Goal: Communication & Community: Answer question/provide support

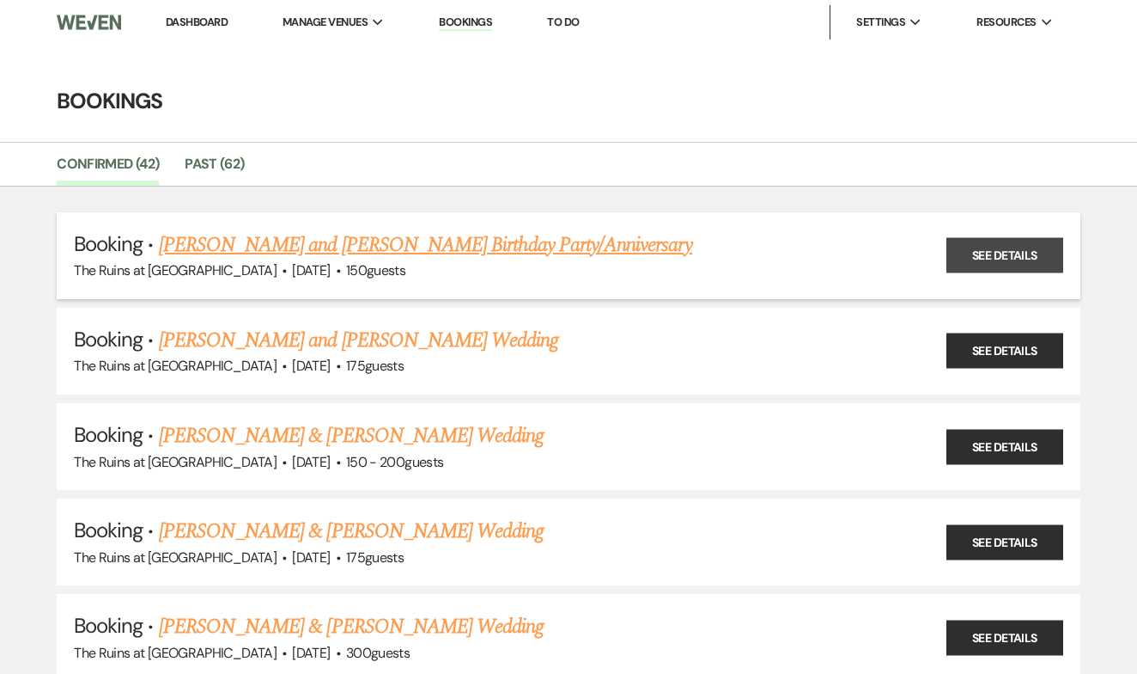
click at [969, 250] on link "See Details" at bounding box center [1005, 255] width 117 height 35
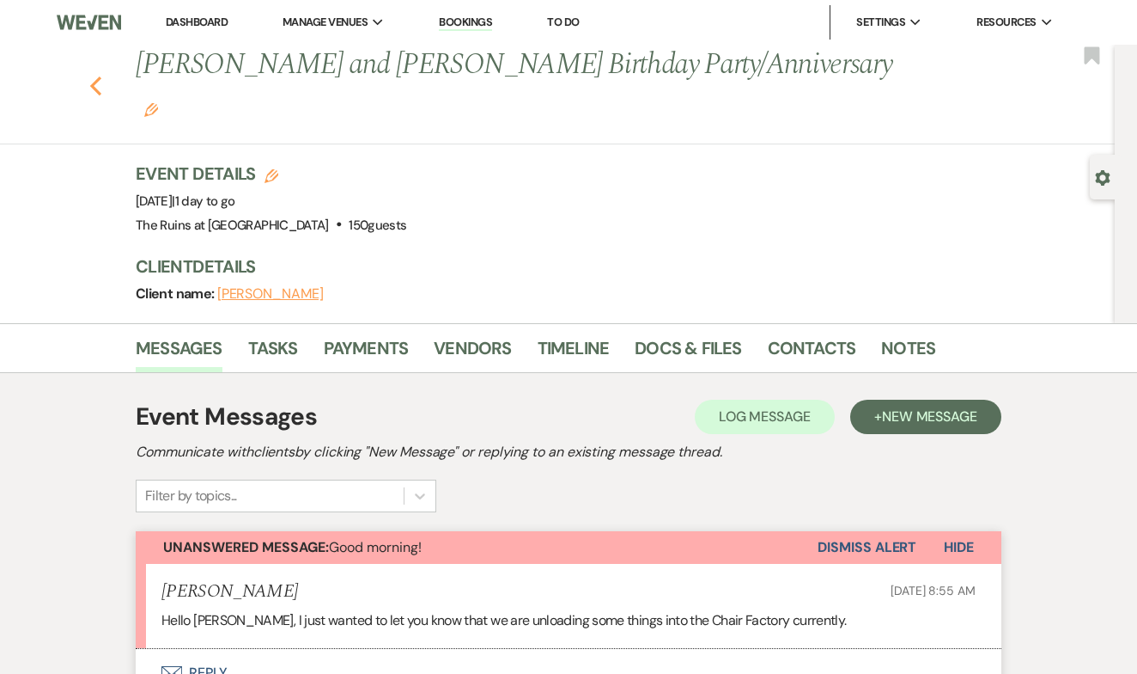
click at [94, 76] on use "button" at bounding box center [95, 85] width 11 height 19
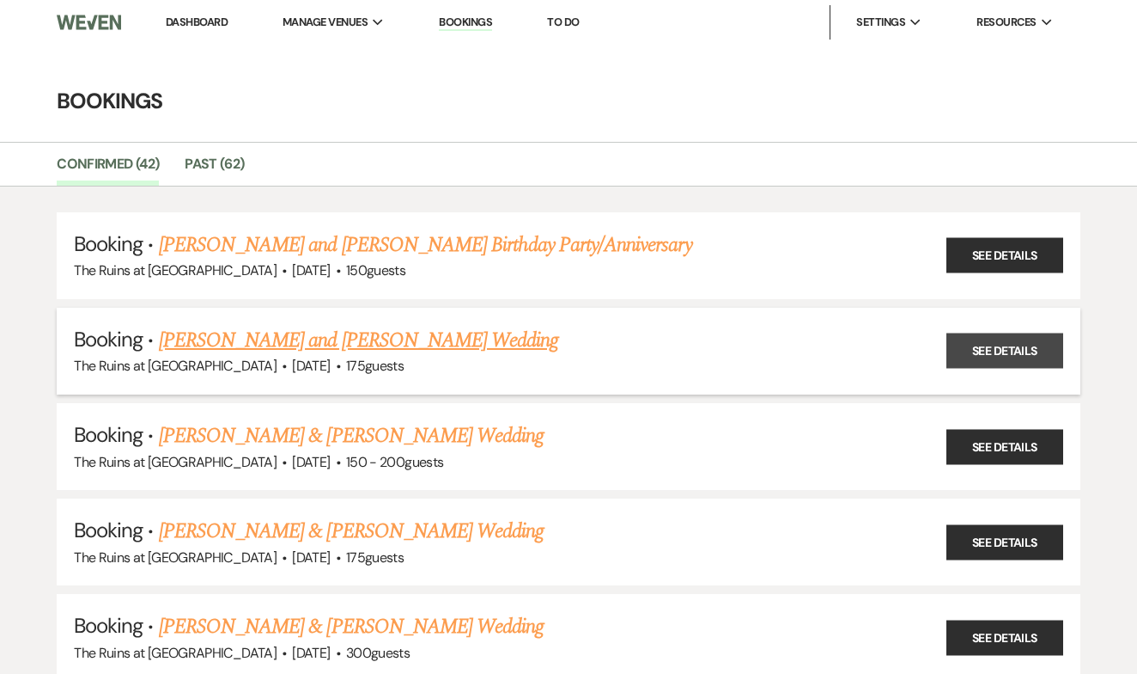
click at [1008, 348] on link "See Details" at bounding box center [1005, 350] width 117 height 35
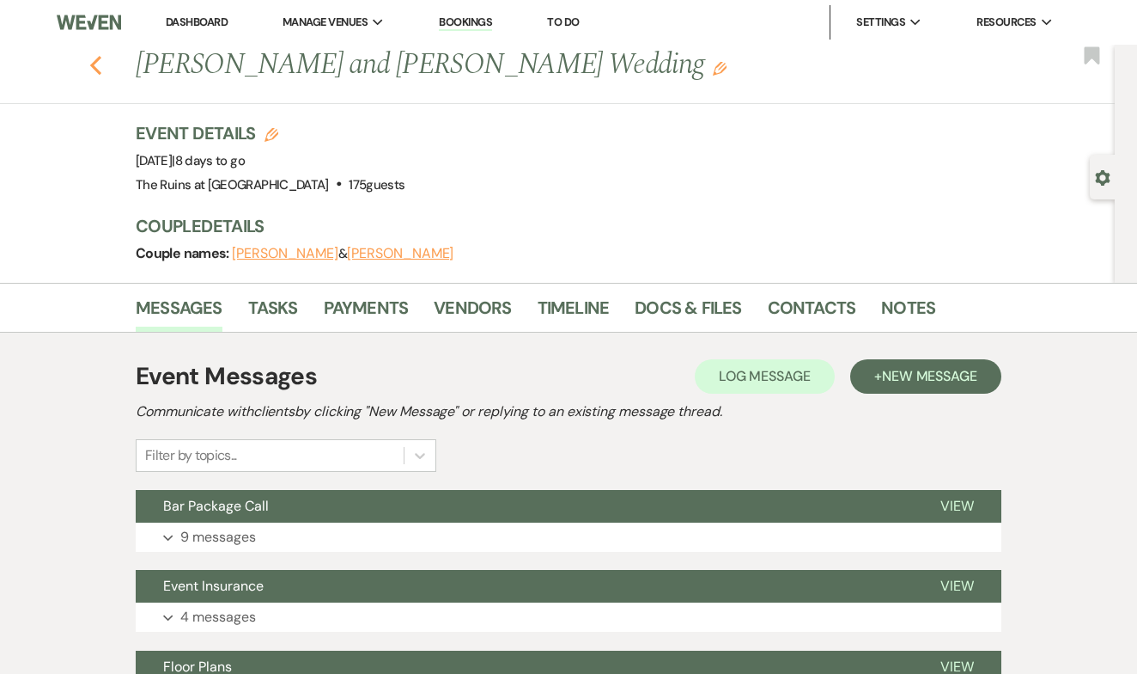
click at [92, 65] on use "button" at bounding box center [95, 65] width 11 height 19
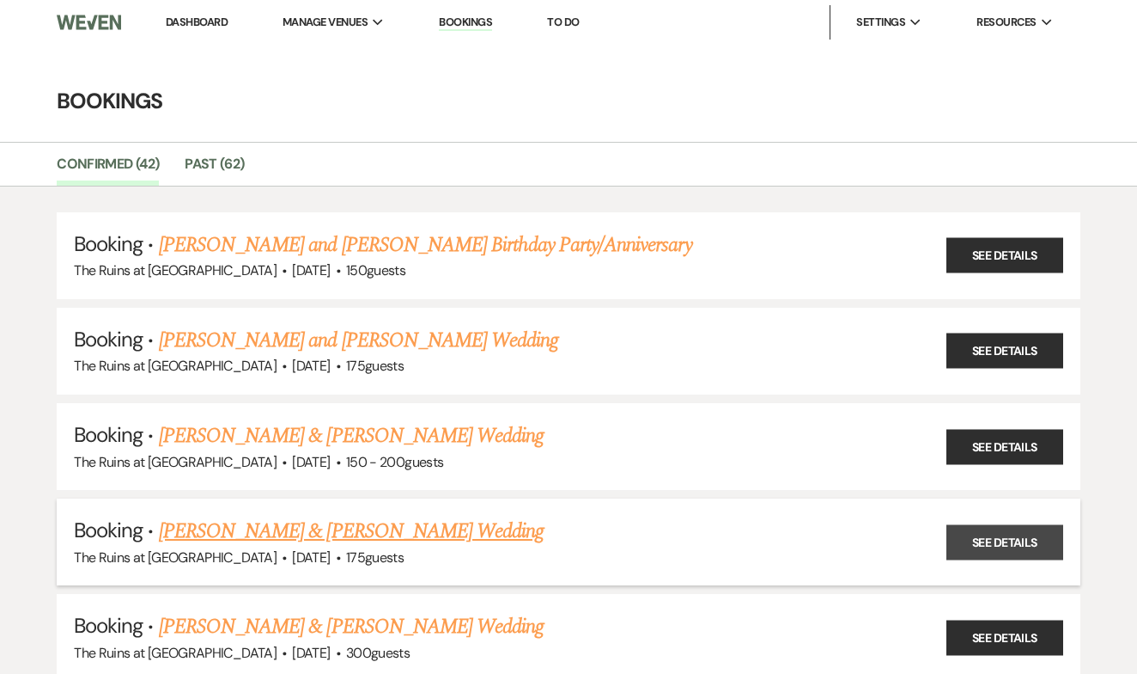
click at [1002, 531] on link "See Details" at bounding box center [1005, 541] width 117 height 35
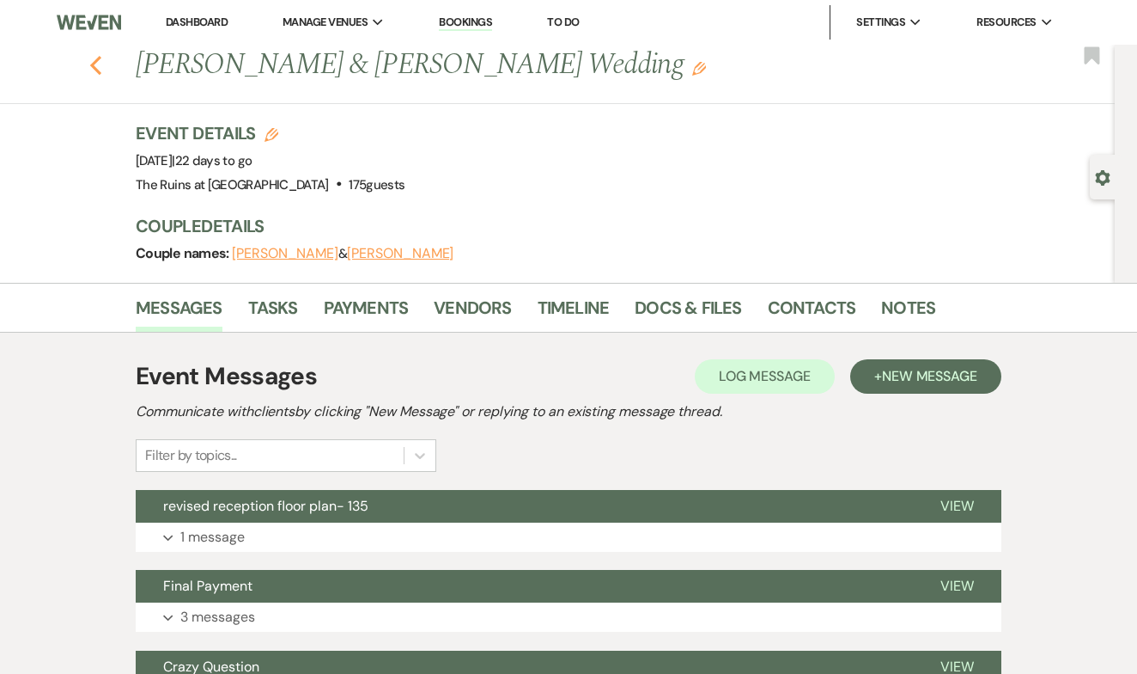
click at [92, 64] on use "button" at bounding box center [95, 65] width 11 height 19
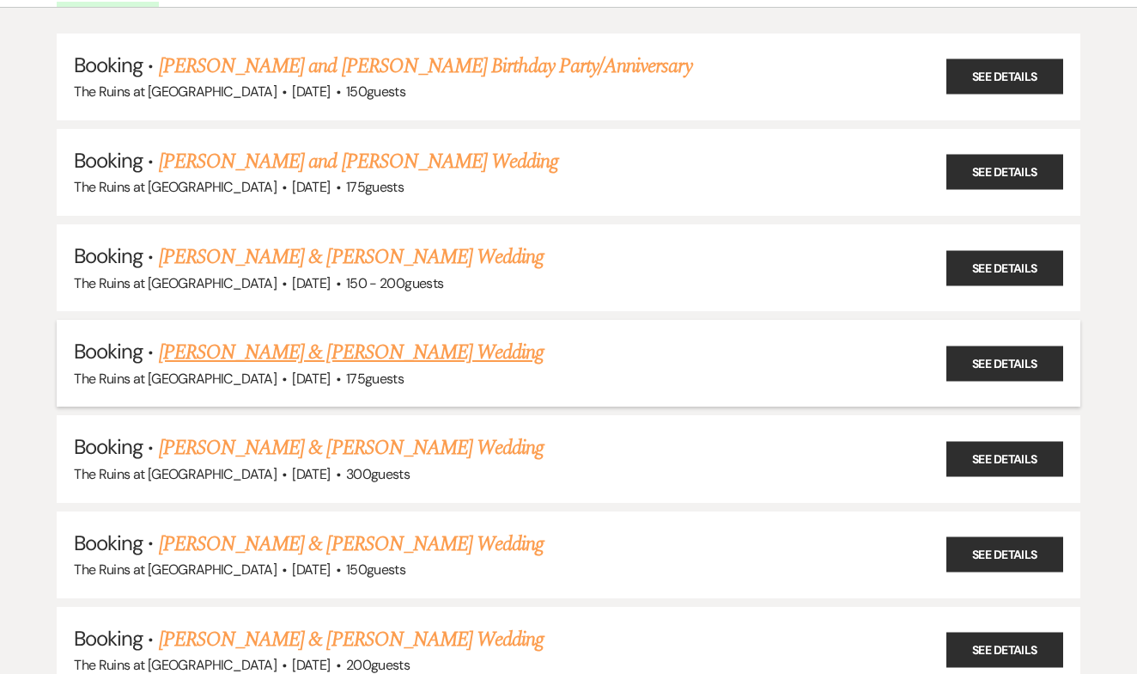
scroll to position [193, 0]
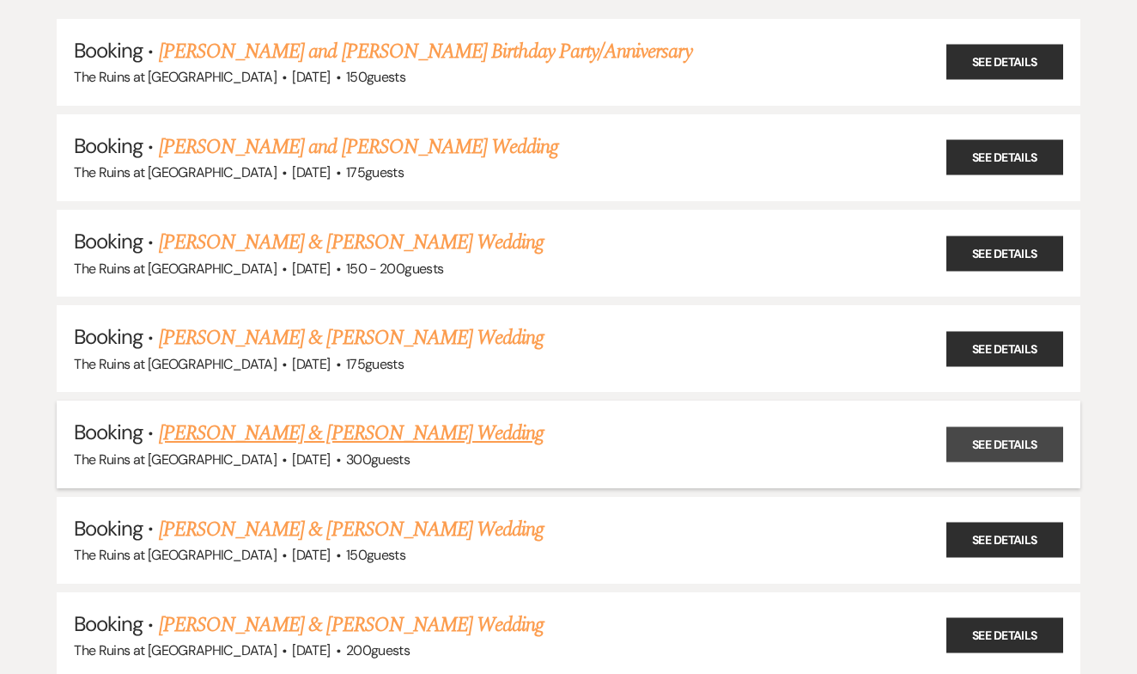
click at [967, 438] on link "See Details" at bounding box center [1005, 443] width 117 height 35
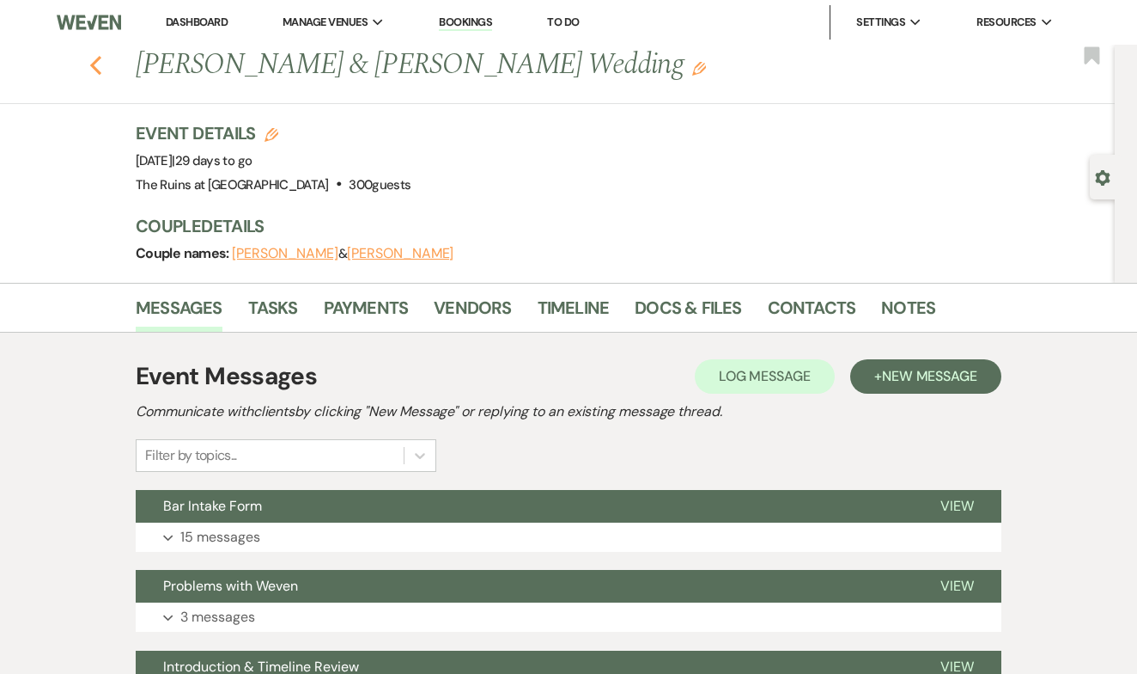
click at [101, 62] on icon "Previous" at bounding box center [95, 65] width 13 height 21
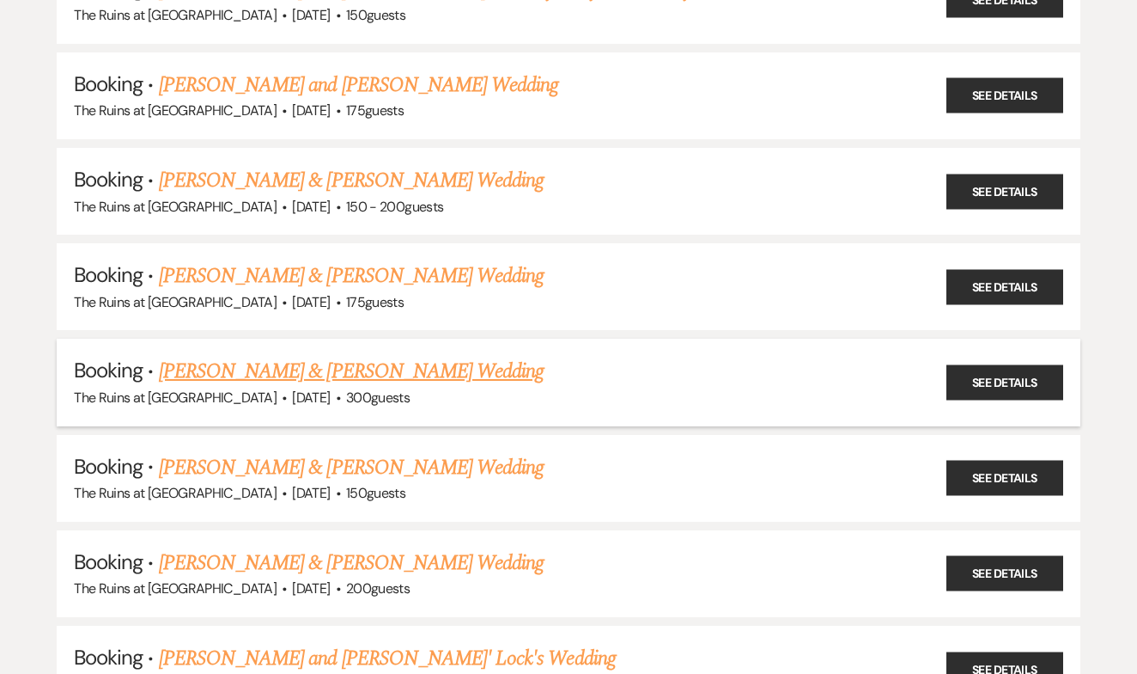
scroll to position [279, 0]
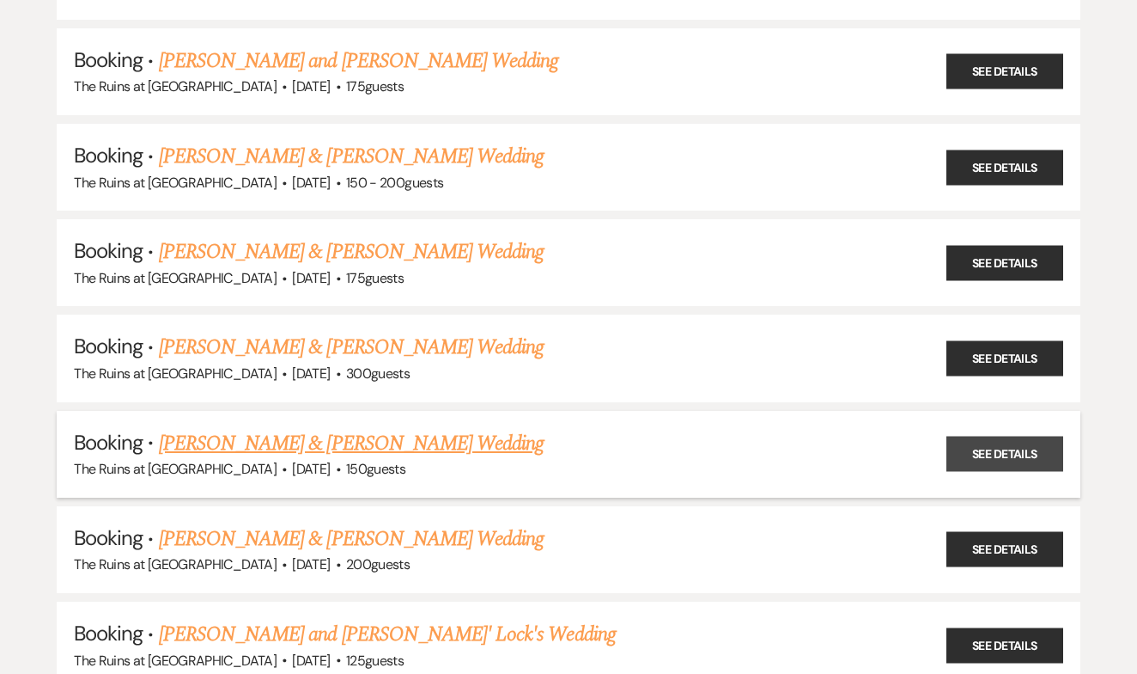
click at [984, 442] on link "See Details" at bounding box center [1005, 453] width 117 height 35
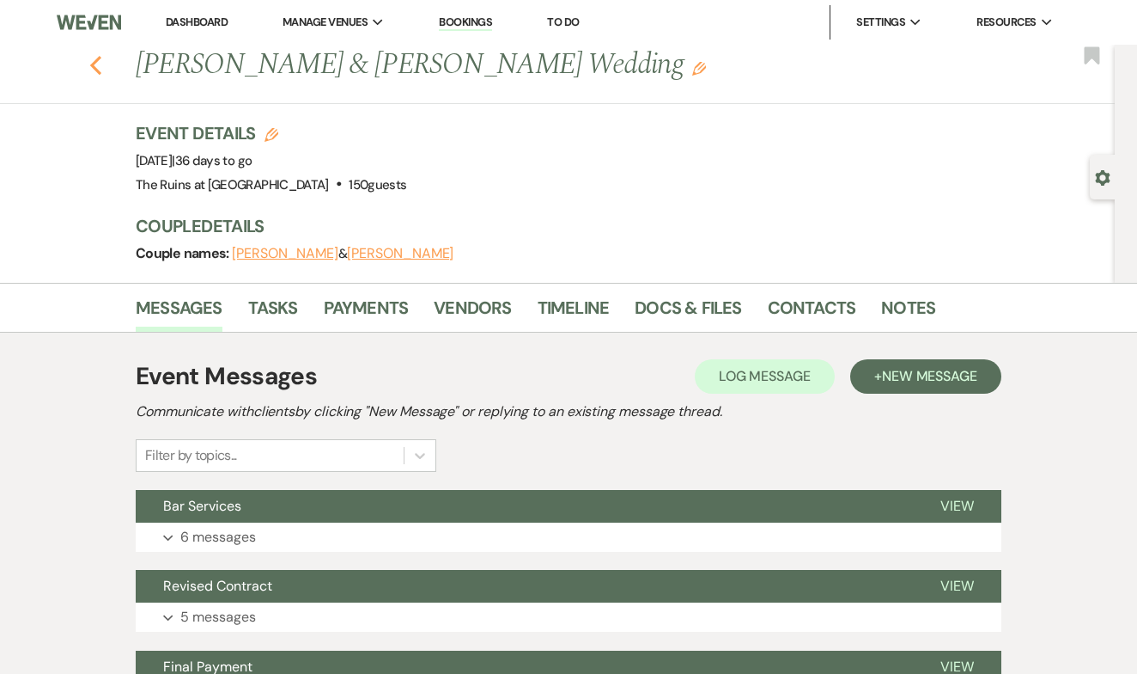
click at [98, 64] on icon "Previous" at bounding box center [95, 65] width 13 height 21
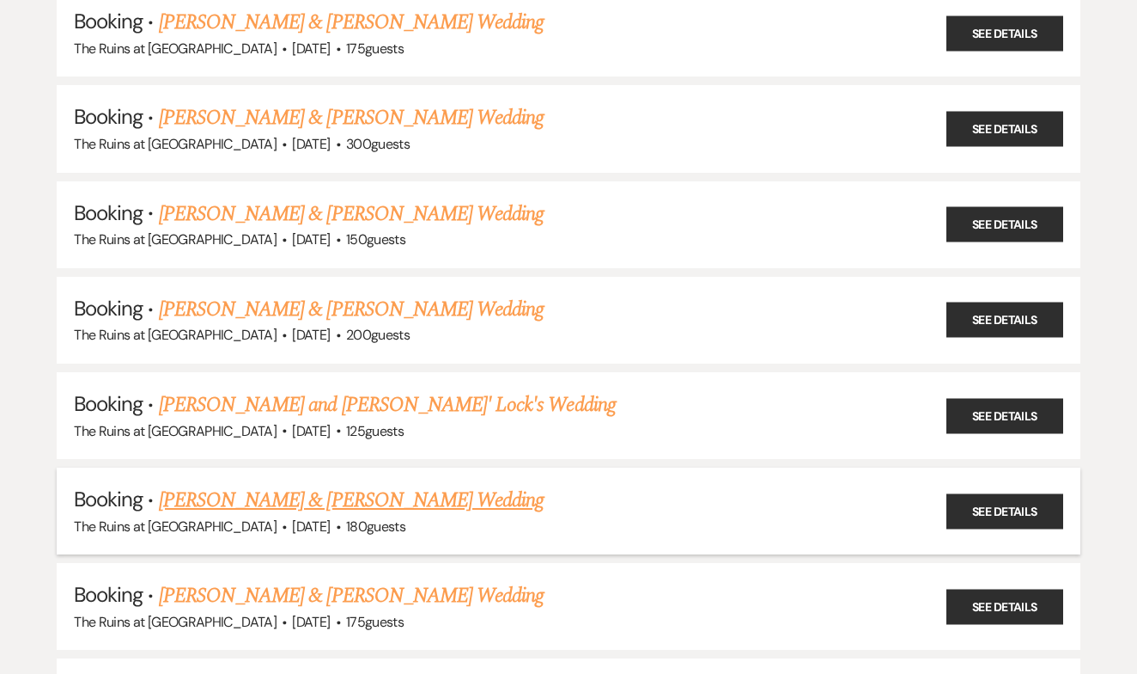
scroll to position [516, 0]
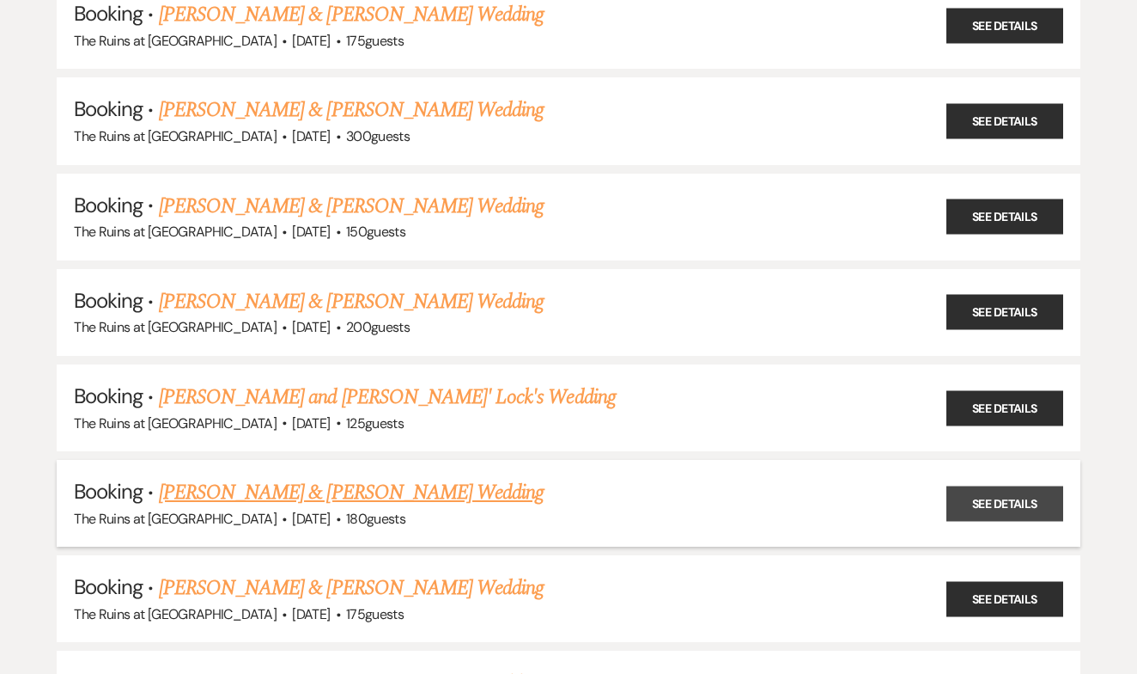
click at [1028, 497] on link "See Details" at bounding box center [1005, 502] width 117 height 35
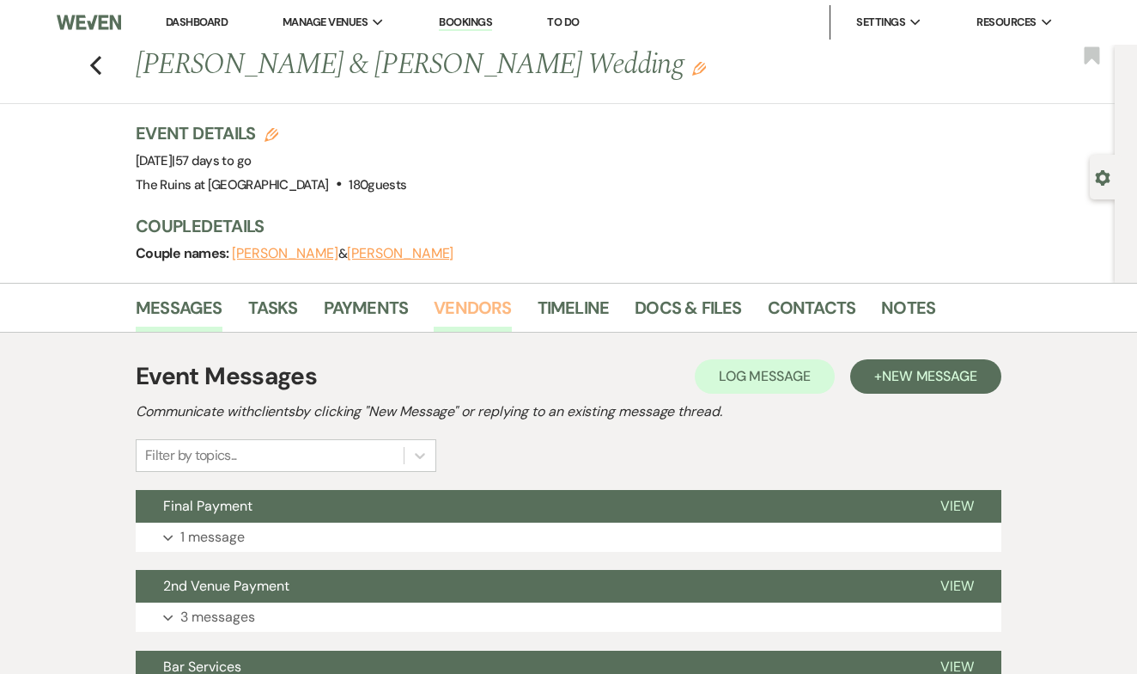
click at [483, 313] on link "Vendors" at bounding box center [472, 313] width 77 height 38
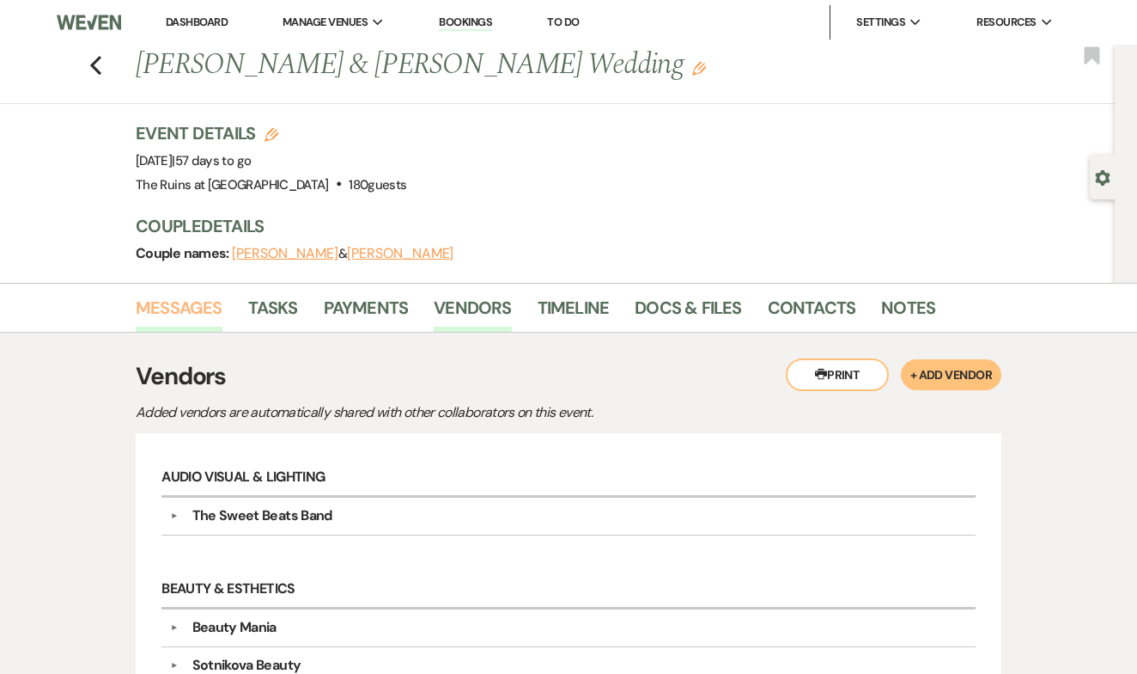
click at [194, 314] on link "Messages" at bounding box center [179, 313] width 87 height 38
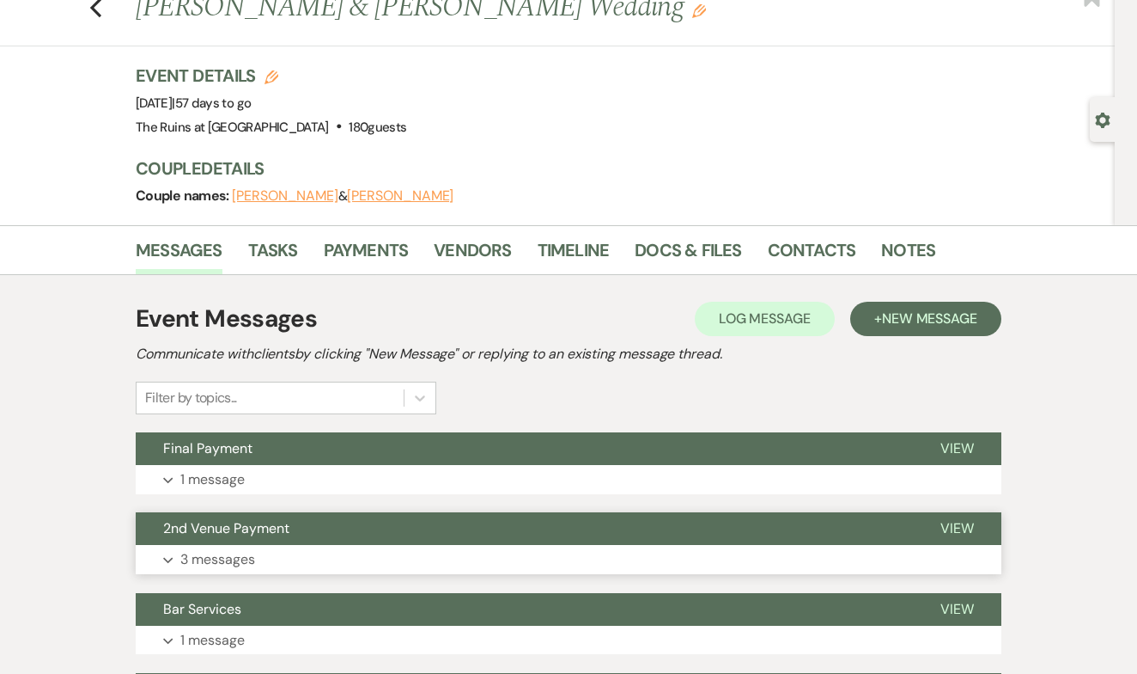
scroll to position [58, 0]
click at [957, 525] on span "View" at bounding box center [958, 528] width 34 height 18
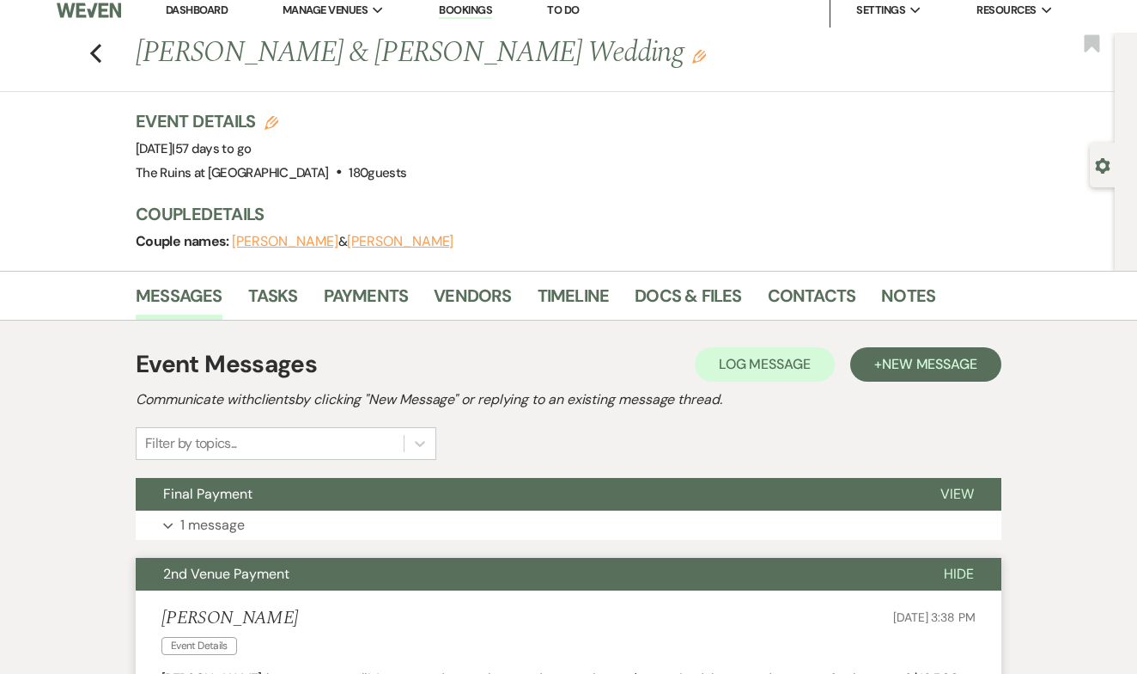
scroll to position [0, 0]
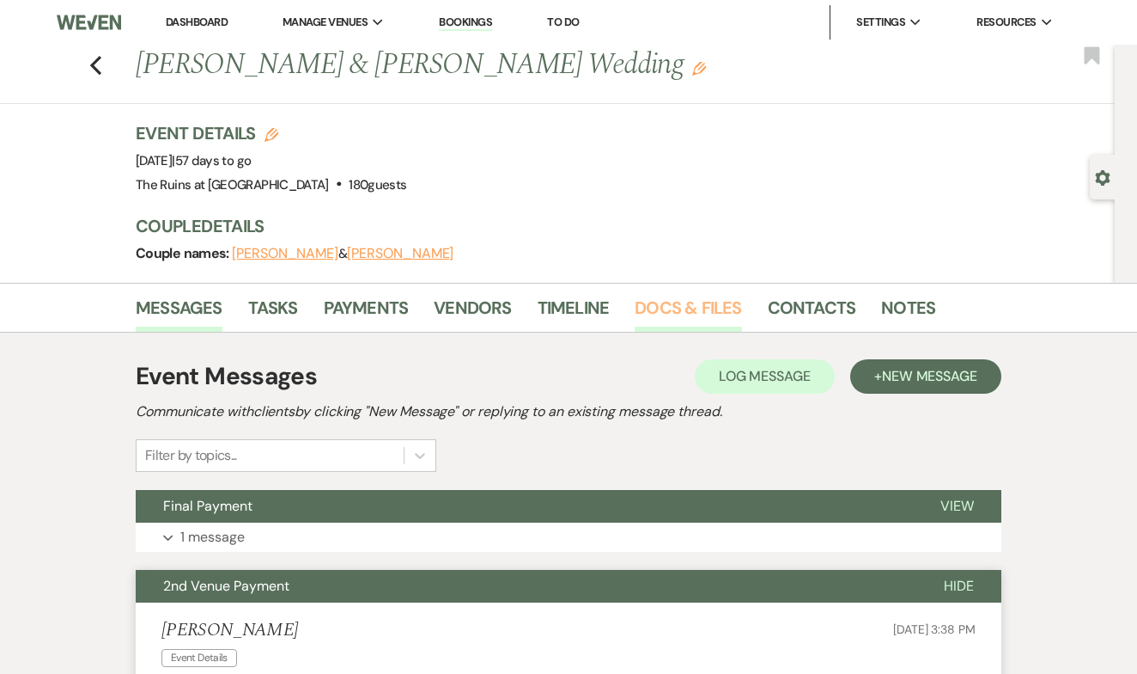
click at [661, 309] on link "Docs & Files" at bounding box center [688, 313] width 107 height 38
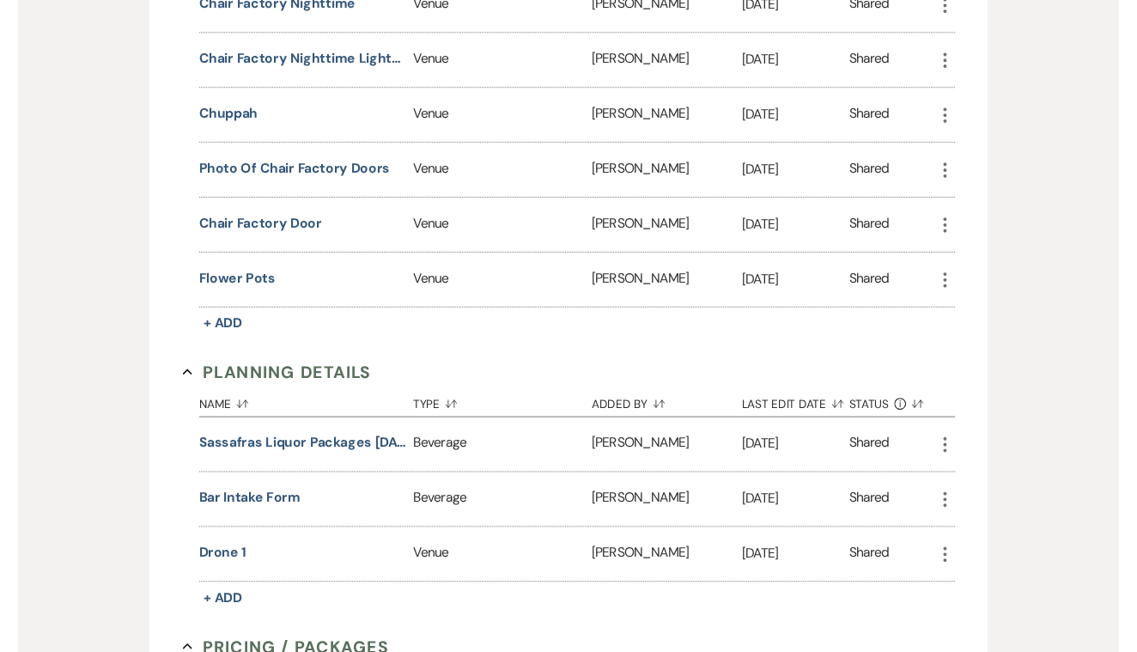
scroll to position [2739, 0]
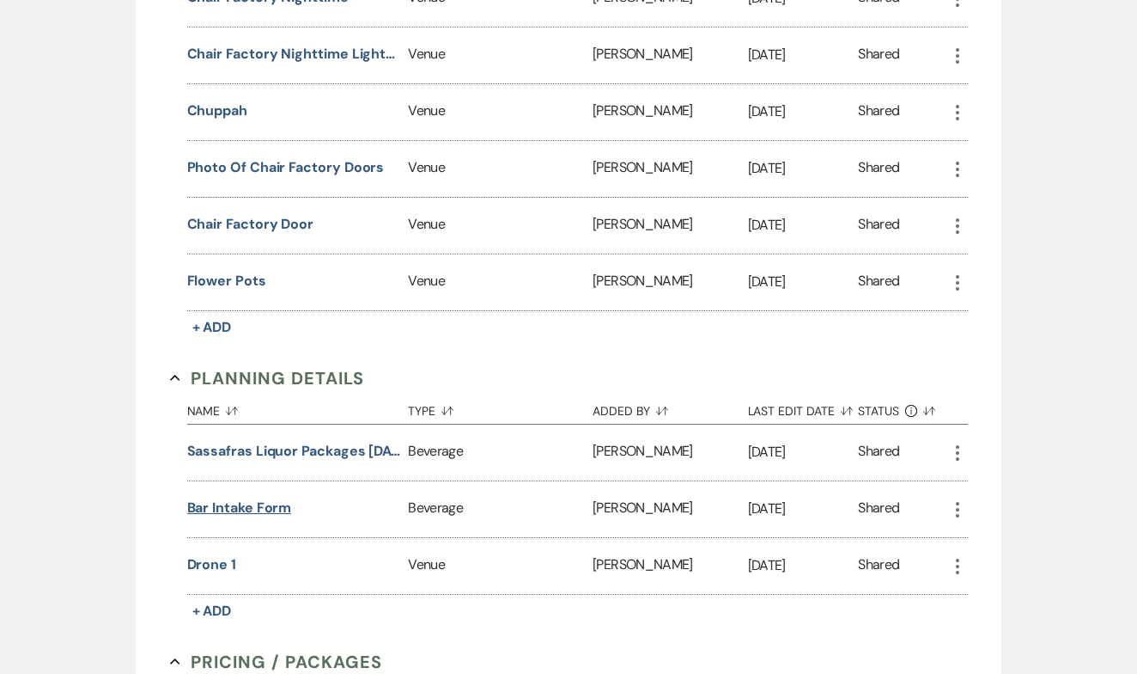
click at [251, 505] on button "Bar Intake Form" at bounding box center [239, 507] width 105 height 21
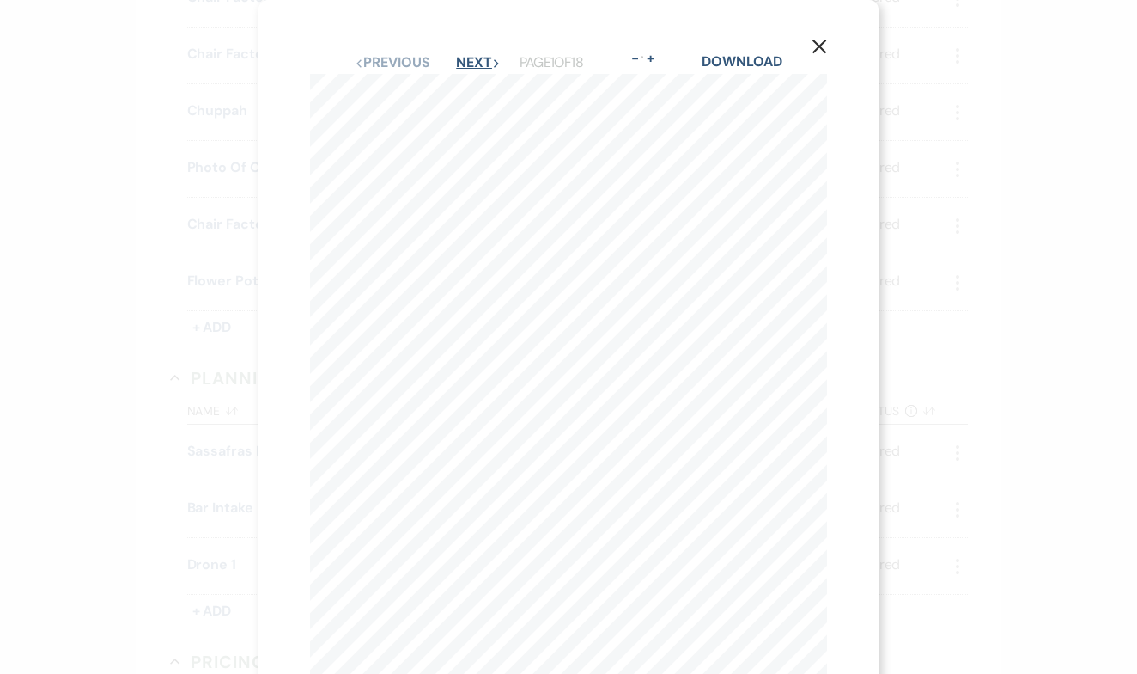
click at [459, 61] on button "Next Next" at bounding box center [478, 63] width 45 height 14
click at [459, 61] on button "Next Next" at bounding box center [477, 63] width 45 height 14
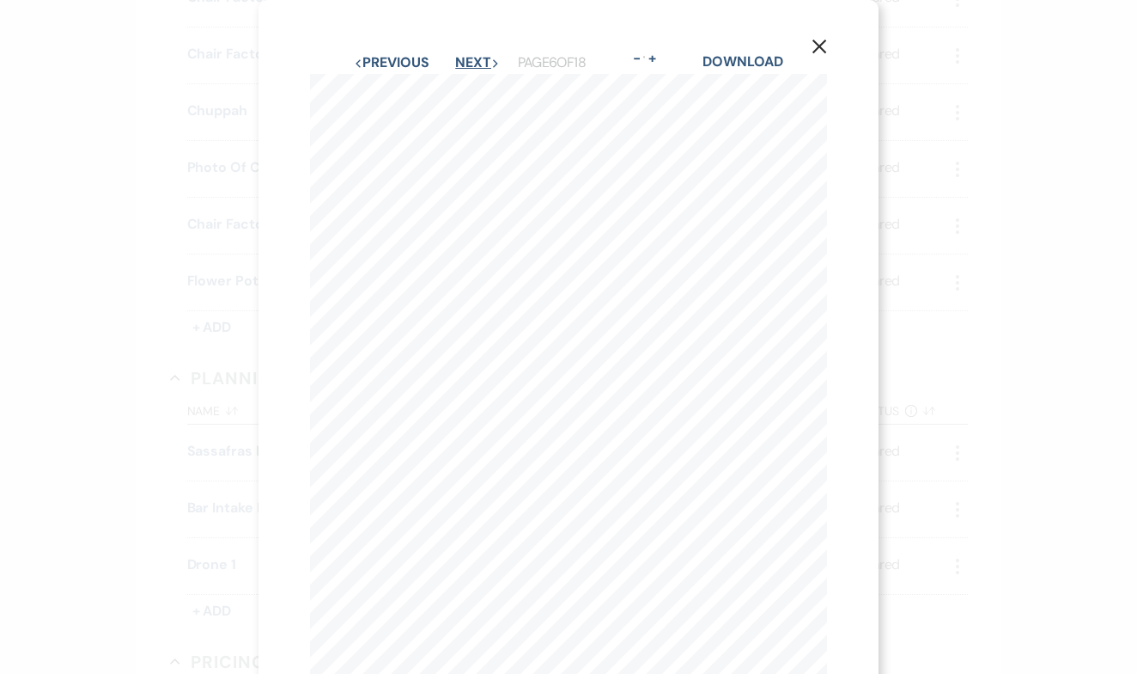
click at [459, 61] on button "Next Next" at bounding box center [477, 63] width 45 height 14
click at [460, 60] on button "Next Next" at bounding box center [477, 63] width 45 height 14
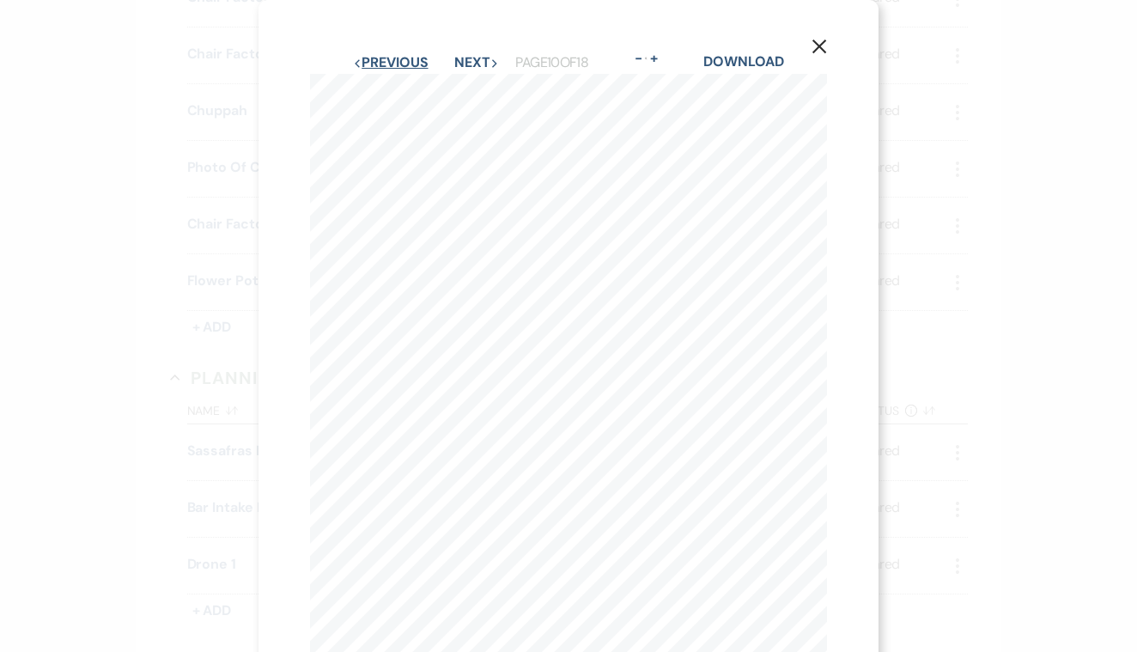
click at [362, 59] on icon "Previous" at bounding box center [357, 63] width 9 height 9
click at [363, 59] on icon "Previous" at bounding box center [358, 63] width 9 height 9
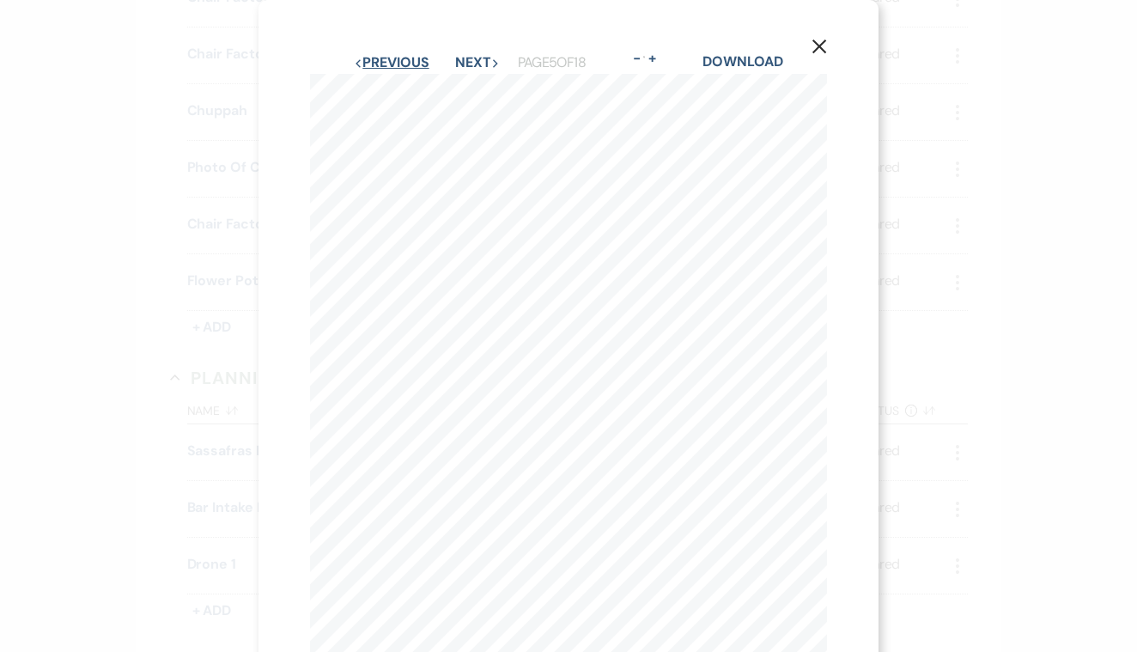
click at [363, 59] on icon "Previous" at bounding box center [358, 63] width 9 height 9
click at [460, 67] on button "Next Next" at bounding box center [478, 63] width 45 height 14
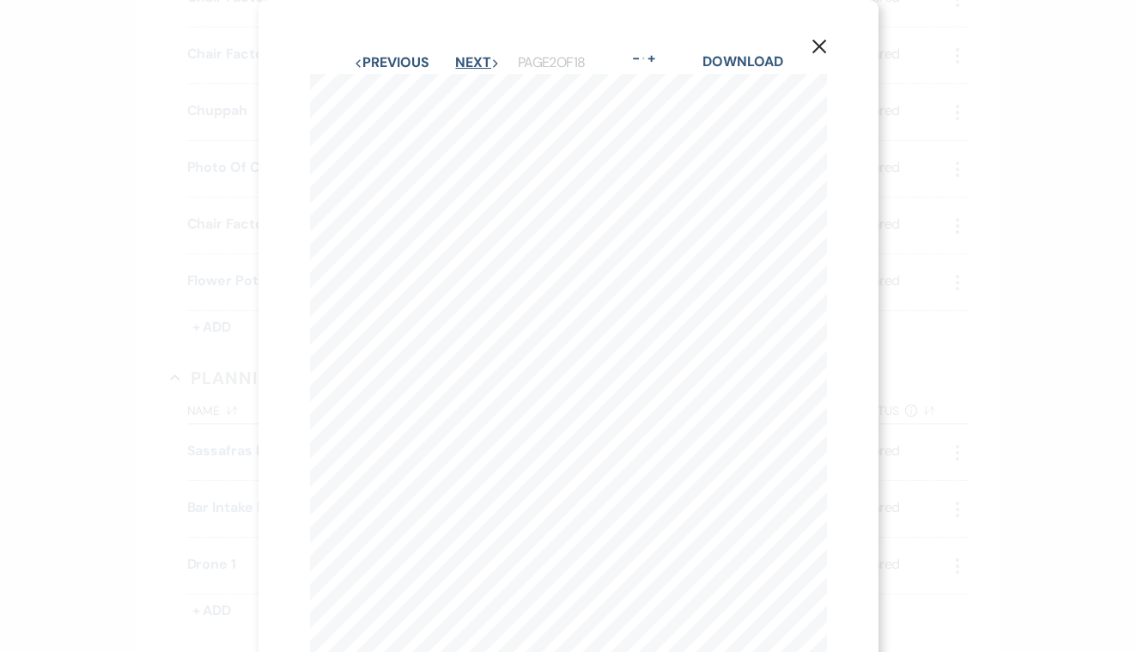
click at [460, 67] on button "Next Next" at bounding box center [477, 63] width 45 height 14
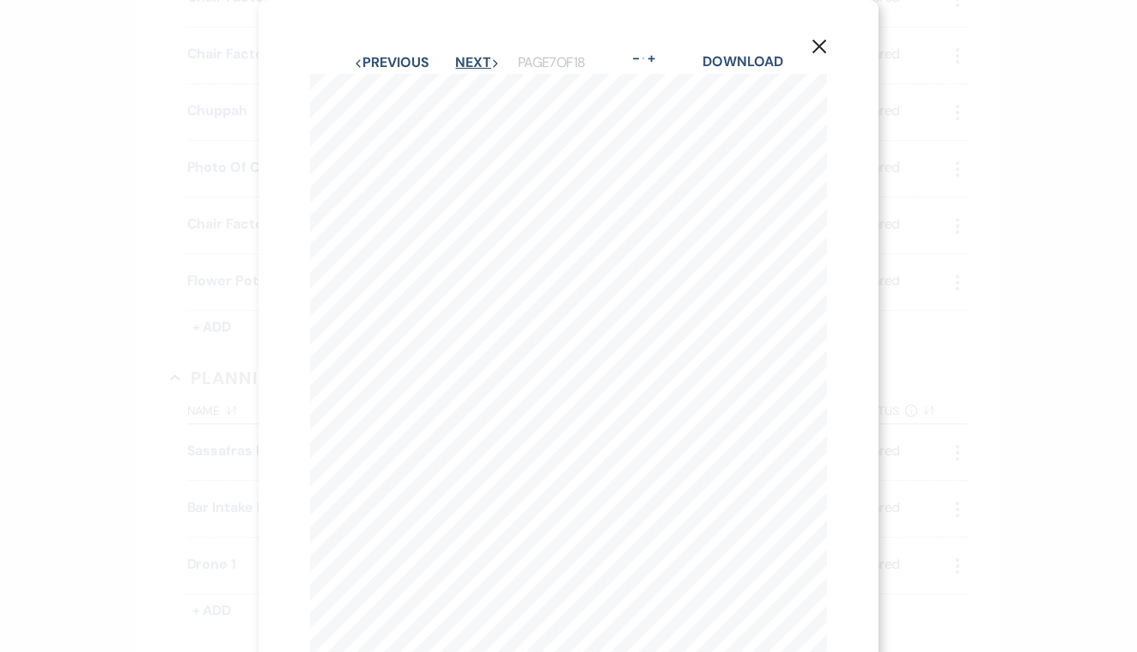
click at [460, 67] on button "Next Next" at bounding box center [477, 63] width 45 height 14
click at [457, 65] on button "Next Next" at bounding box center [477, 63] width 45 height 14
click at [458, 50] on div "X Previous Previous Next Next Page 9 of 18 - Zoom + Download Yes No Welcome Dri…" at bounding box center [569, 397] width 620 height 795
click at [458, 56] on button "Next Next" at bounding box center [477, 63] width 45 height 14
click at [458, 56] on button "Next Next" at bounding box center [476, 63] width 45 height 14
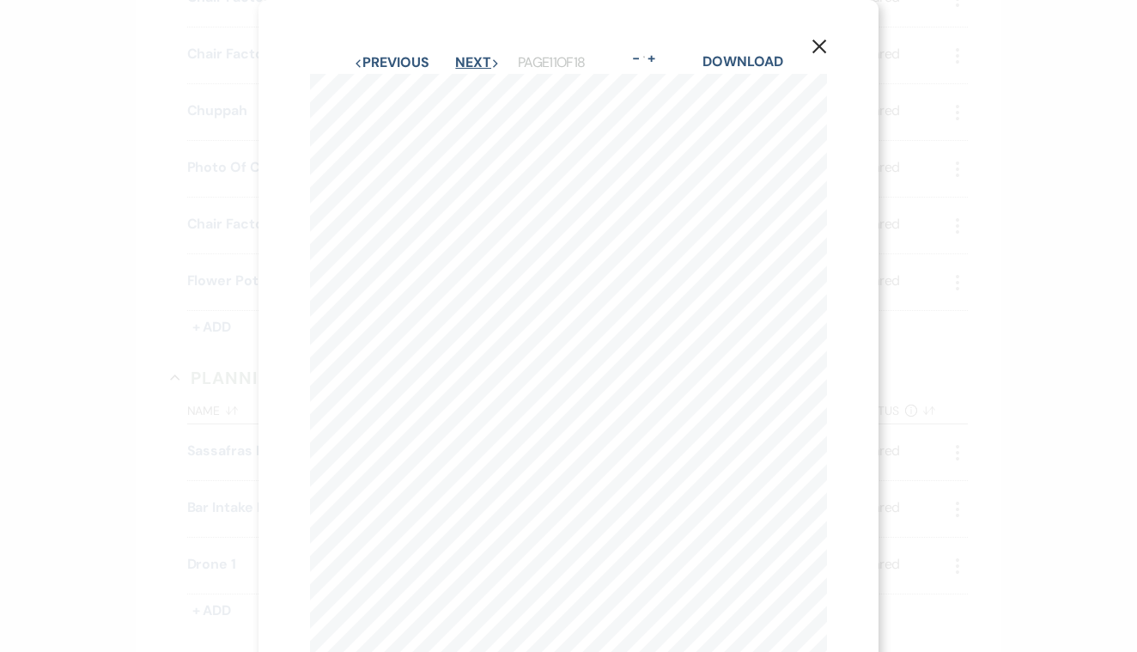
click at [458, 56] on button "Next Next" at bounding box center [477, 63] width 45 height 14
click at [462, 63] on button "Next Next" at bounding box center [477, 63] width 45 height 14
click at [462, 62] on button "Next Next" at bounding box center [477, 63] width 45 height 14
click at [462, 56] on button "Next Next" at bounding box center [476, 63] width 45 height 14
click at [462, 61] on button "Next Next" at bounding box center [476, 63] width 45 height 14
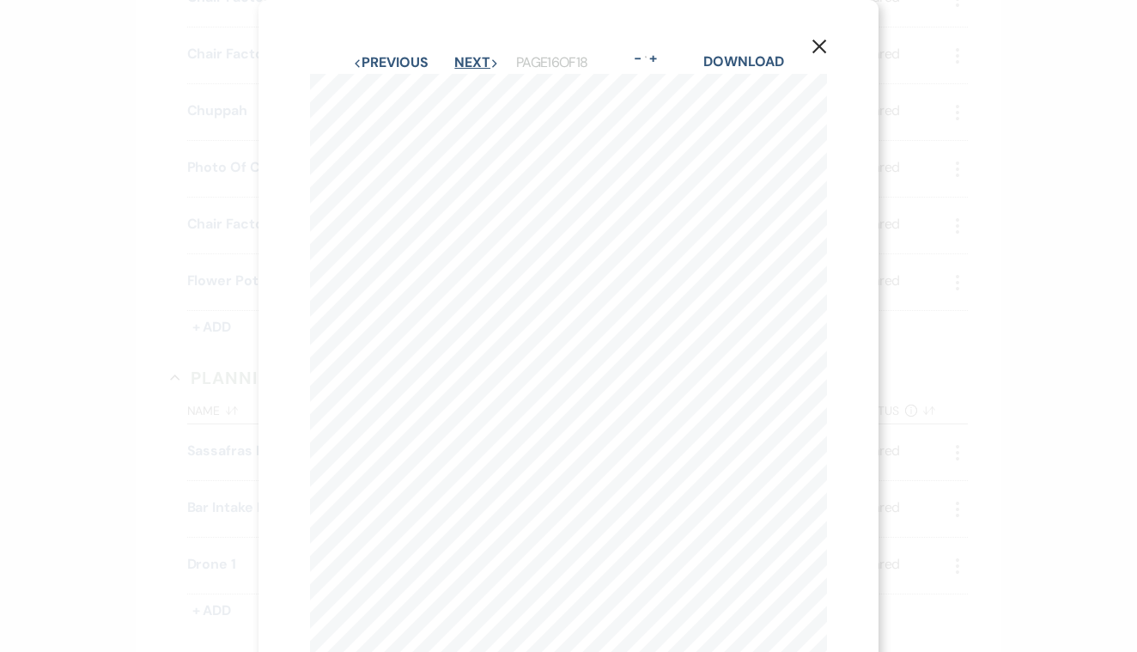
click at [462, 61] on button "Next Next" at bounding box center [476, 63] width 45 height 14
click at [462, 61] on button "Next Next" at bounding box center [477, 63] width 45 height 14
click at [819, 46] on use "button" at bounding box center [820, 47] width 14 height 14
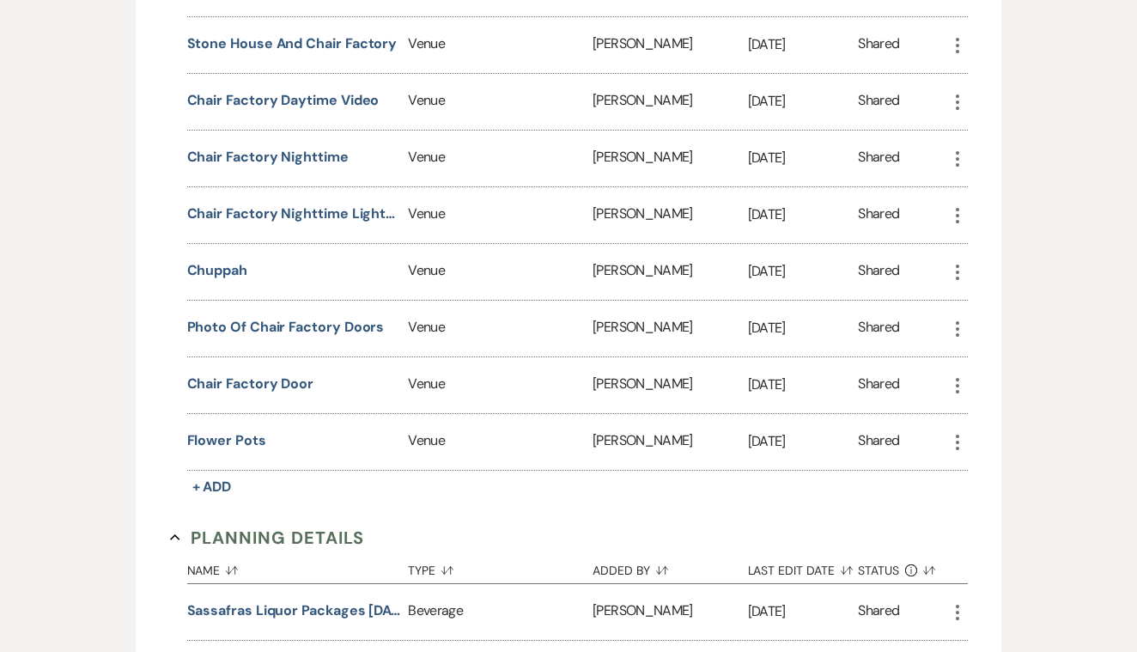
scroll to position [2579, 0]
click at [306, 381] on button "Chair Factory Door" at bounding box center [250, 384] width 127 height 21
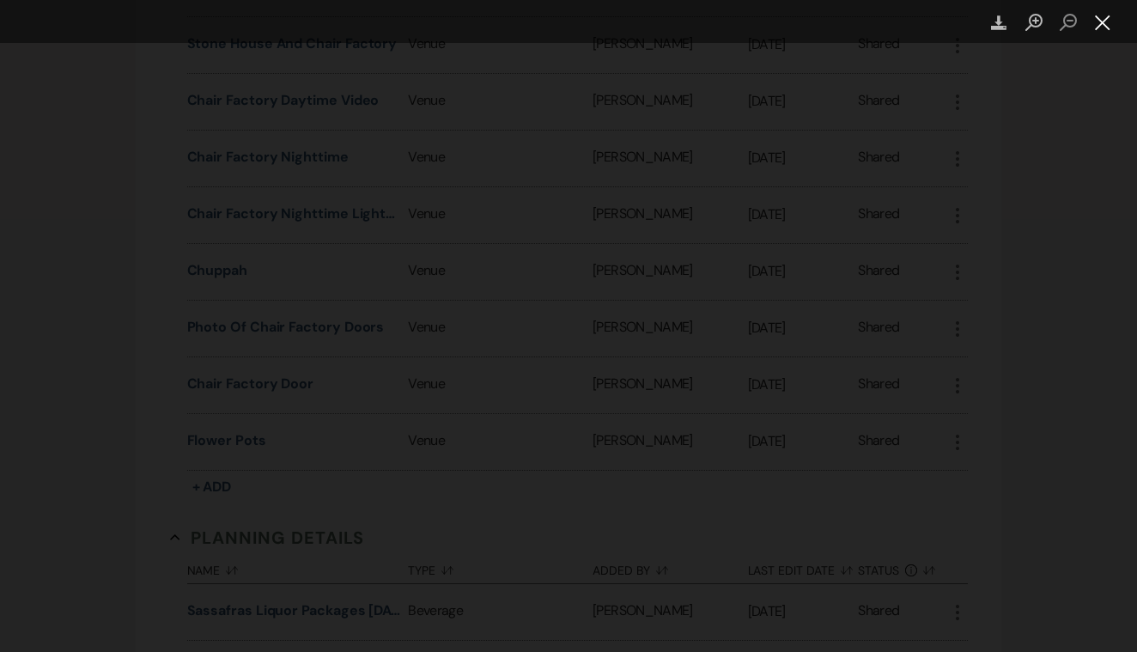
click at [1102, 28] on button "Close lightbox" at bounding box center [1103, 23] width 34 height 30
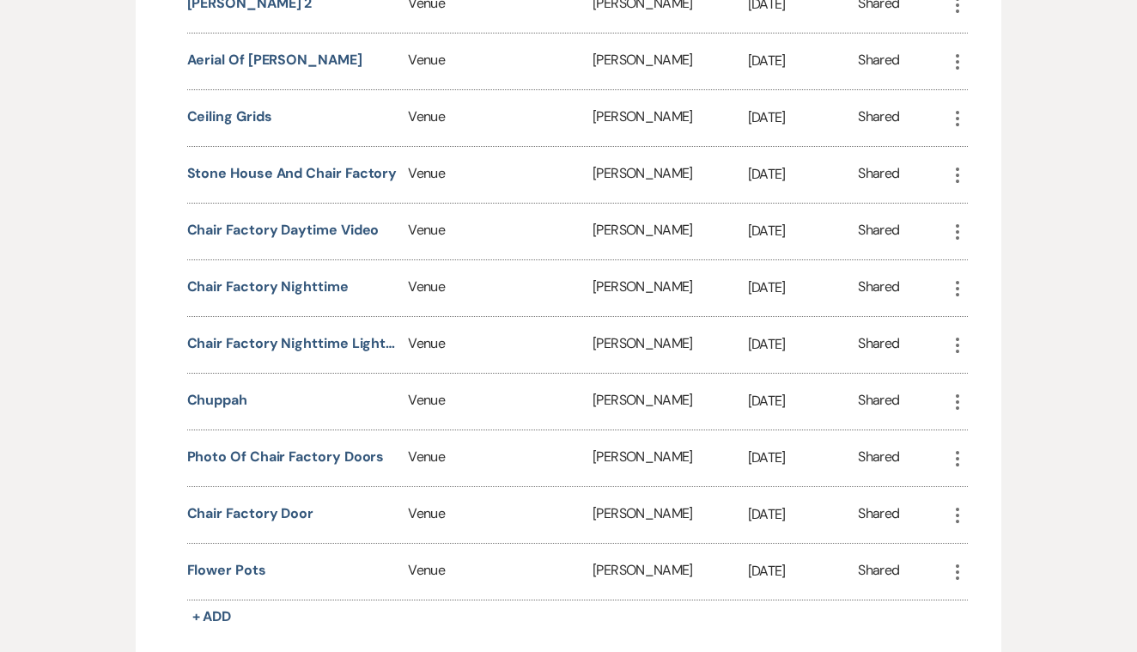
scroll to position [2449, 0]
click at [330, 285] on button "Chair Factory Nighttime" at bounding box center [268, 287] width 162 height 21
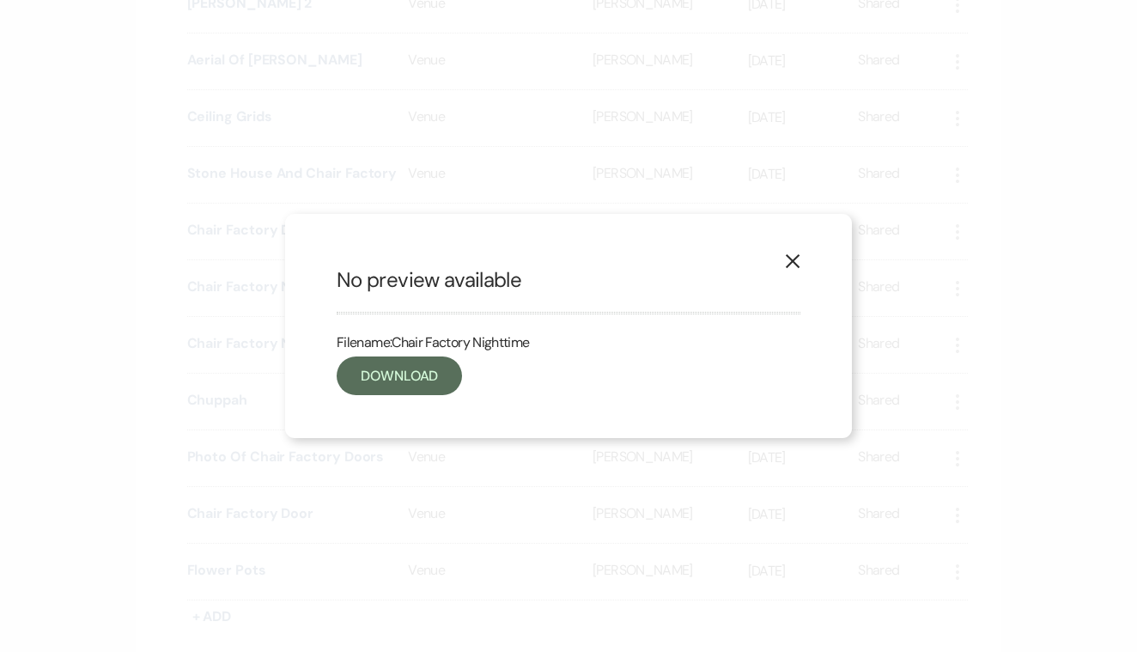
click at [796, 262] on icon "X" at bounding box center [792, 260] width 15 height 15
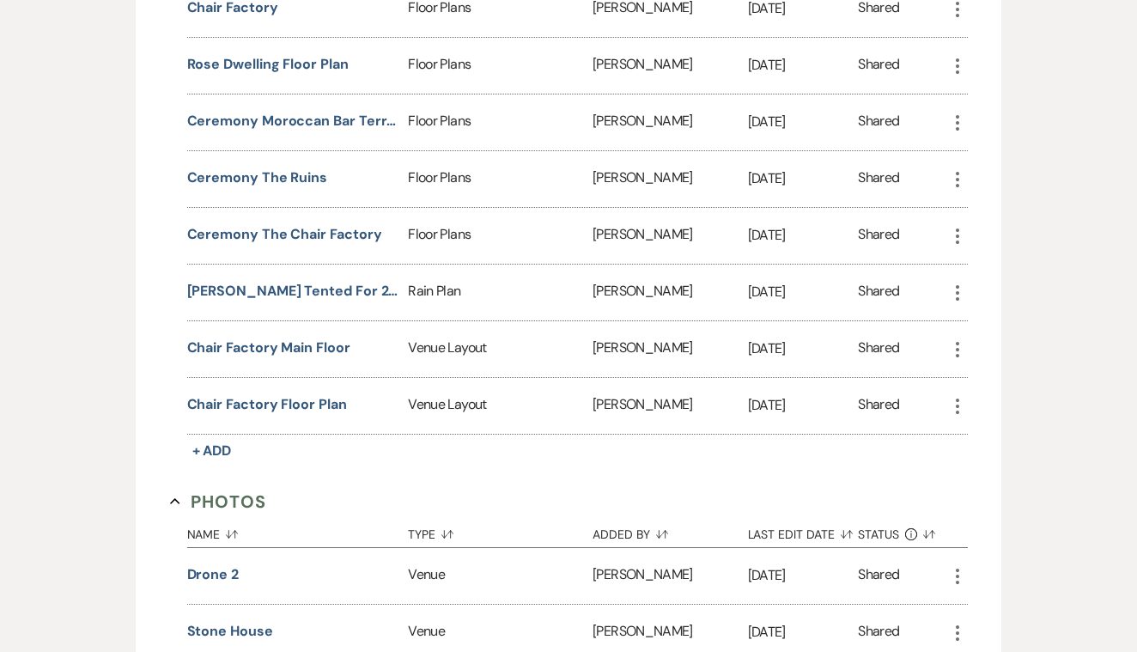
scroll to position [1643, 0]
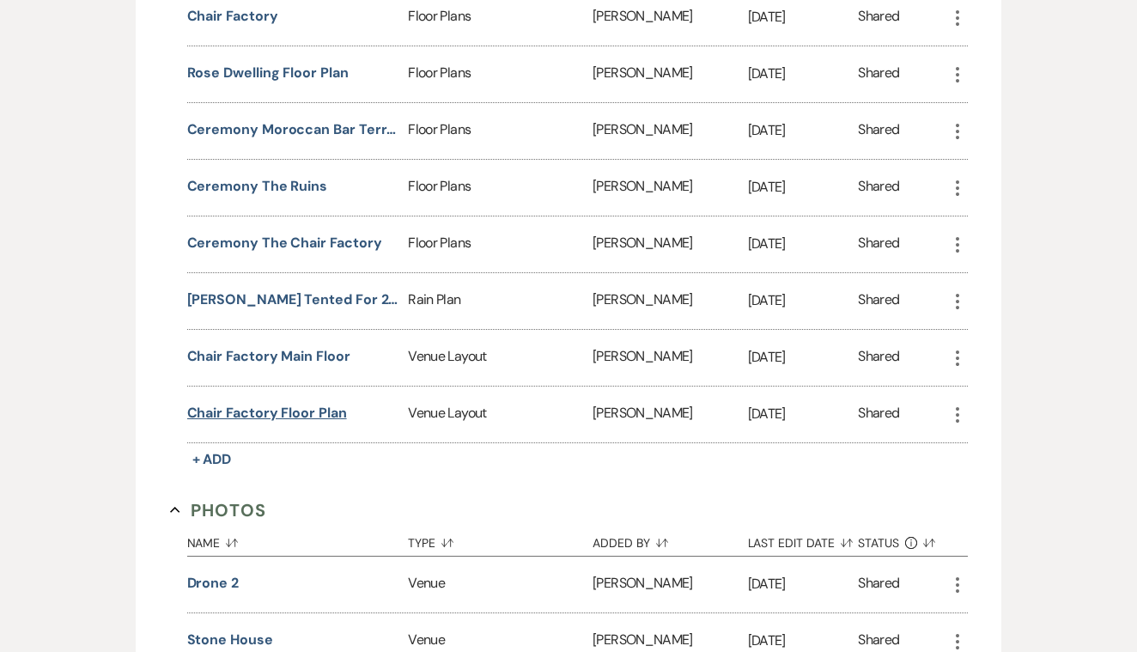
click at [329, 403] on button "chair factory floor plan" at bounding box center [267, 413] width 160 height 21
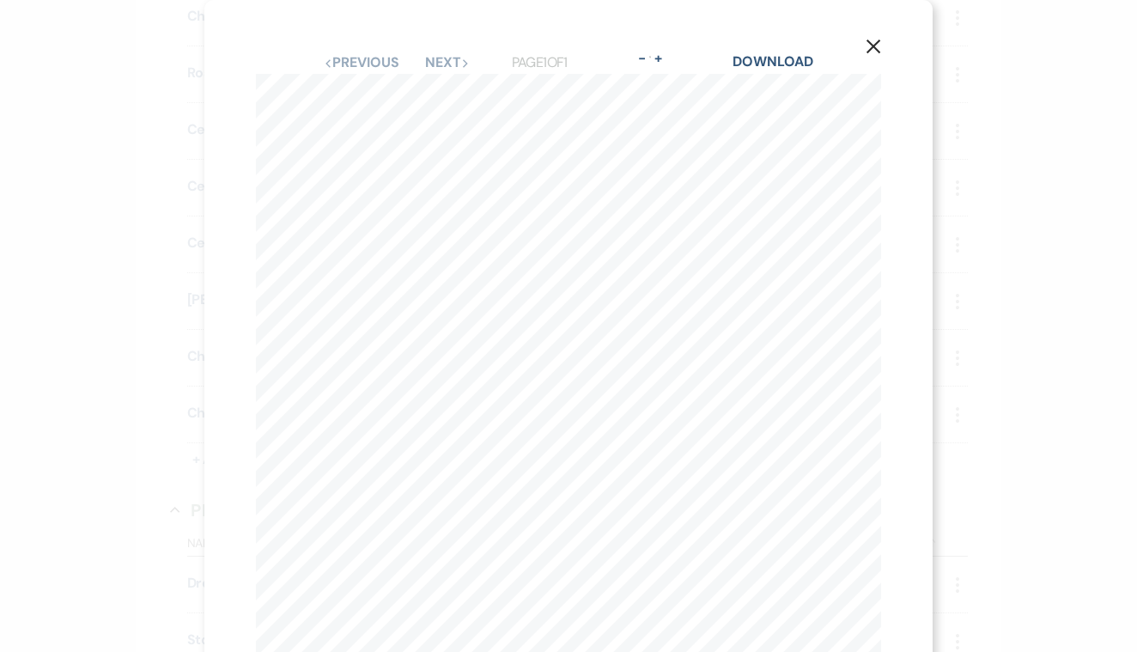
click at [870, 43] on use "button" at bounding box center [874, 47] width 14 height 14
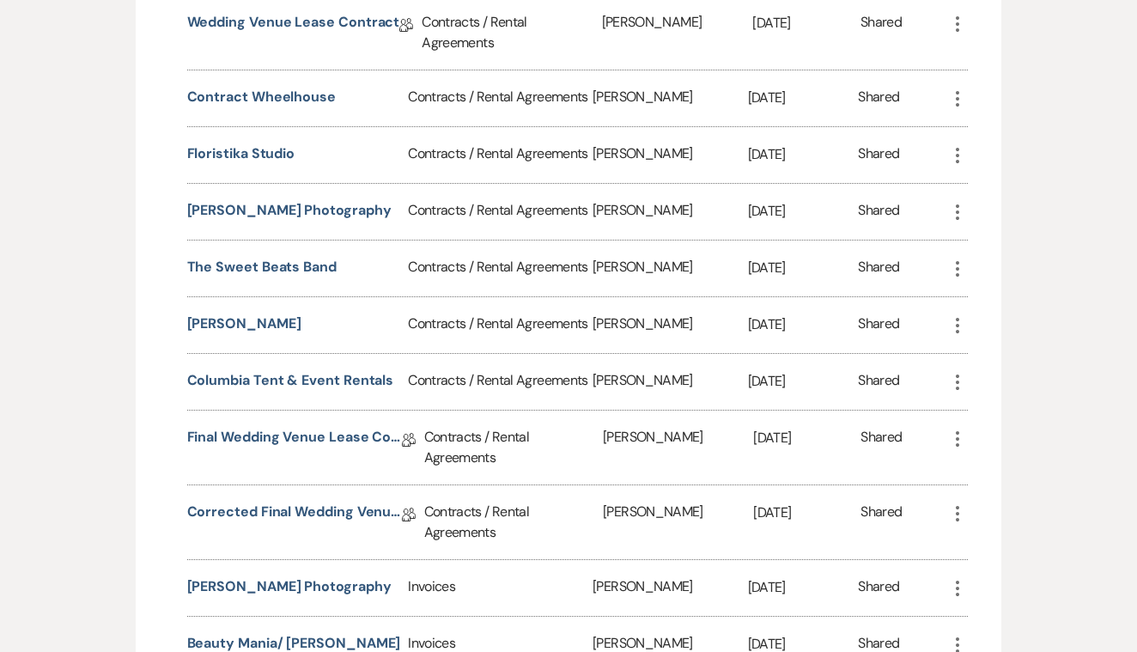
scroll to position [796, 0]
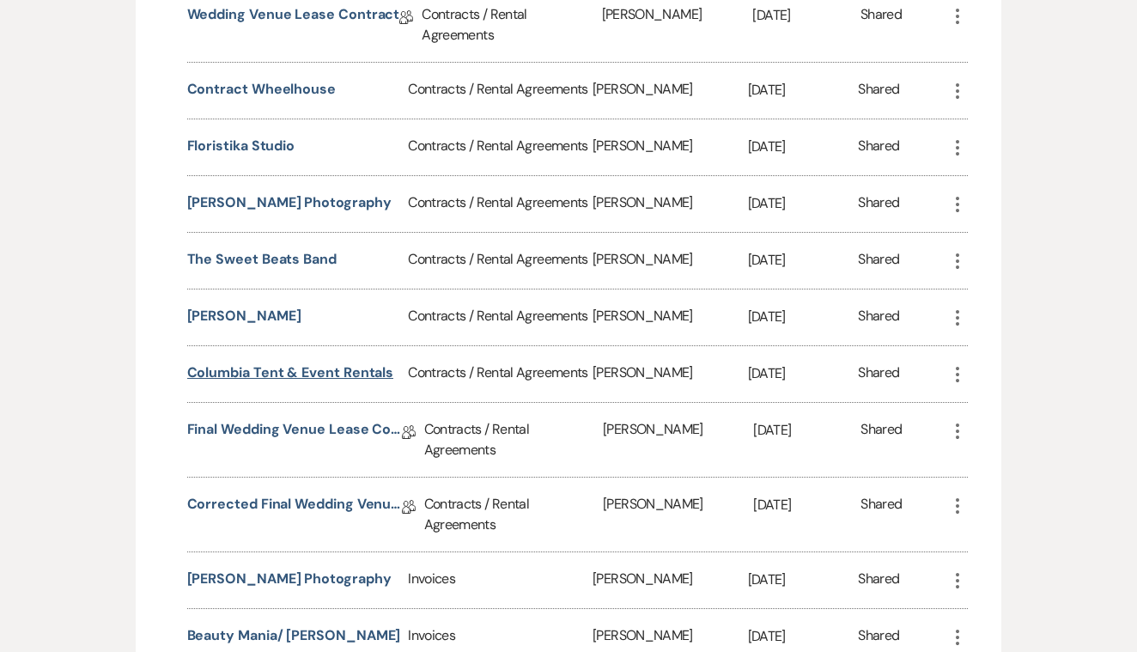
click at [369, 369] on button "Columbia Tent & Event Rentals" at bounding box center [290, 373] width 207 height 21
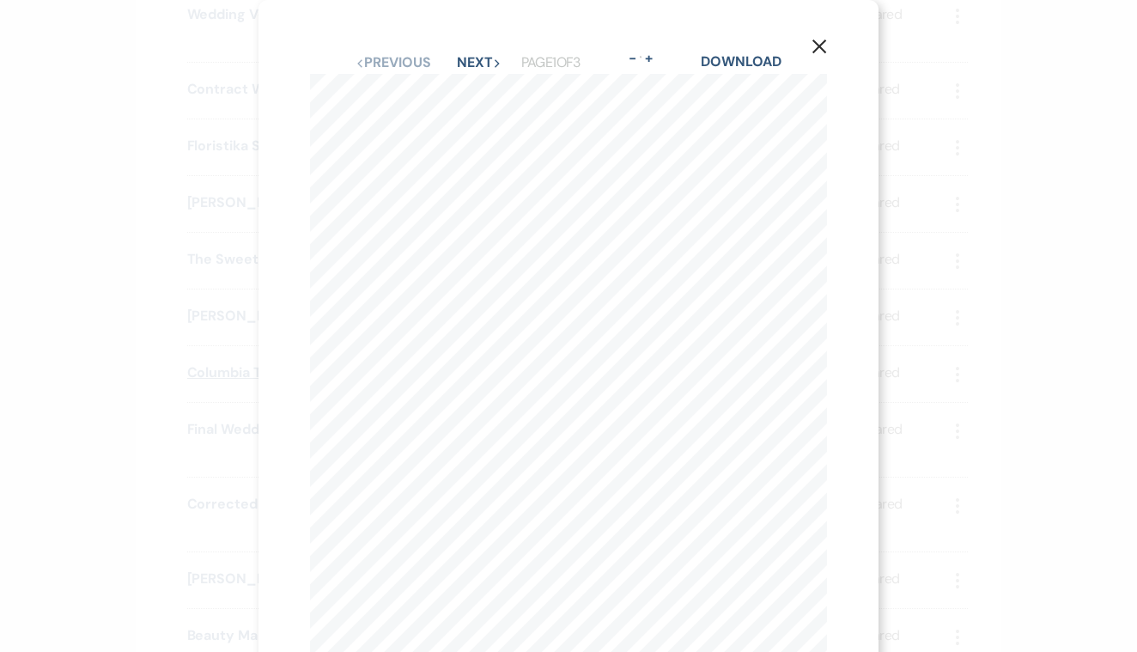
scroll to position [0, 0]
click at [467, 62] on button "Next Next" at bounding box center [479, 63] width 45 height 14
click at [820, 42] on icon "X" at bounding box center [819, 46] width 15 height 15
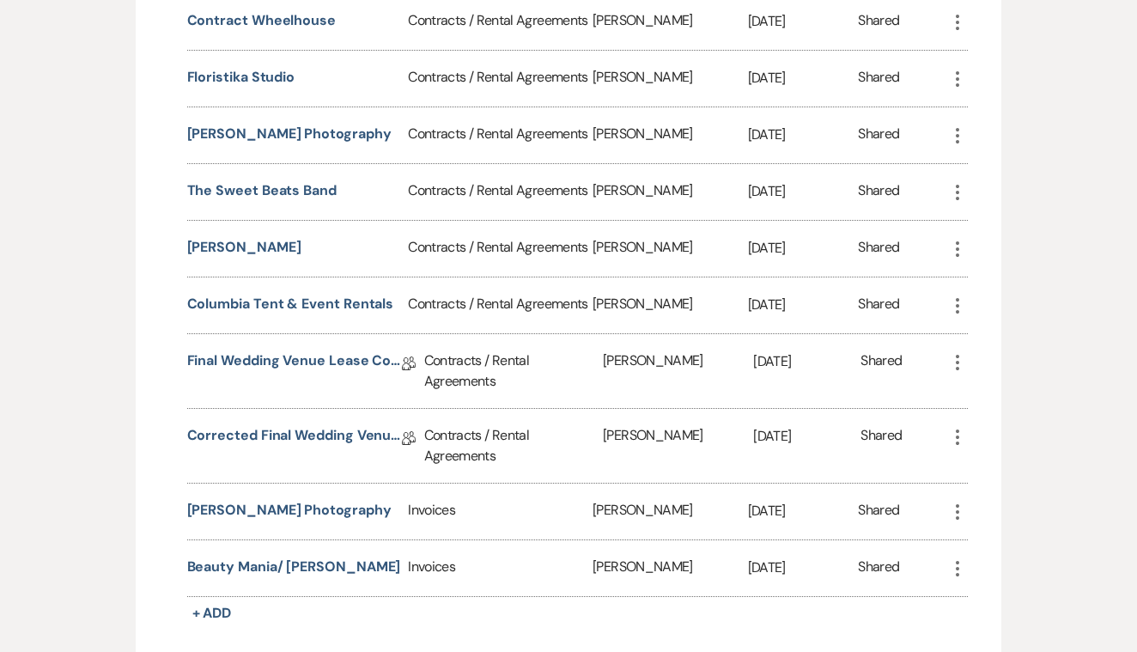
scroll to position [909, 0]
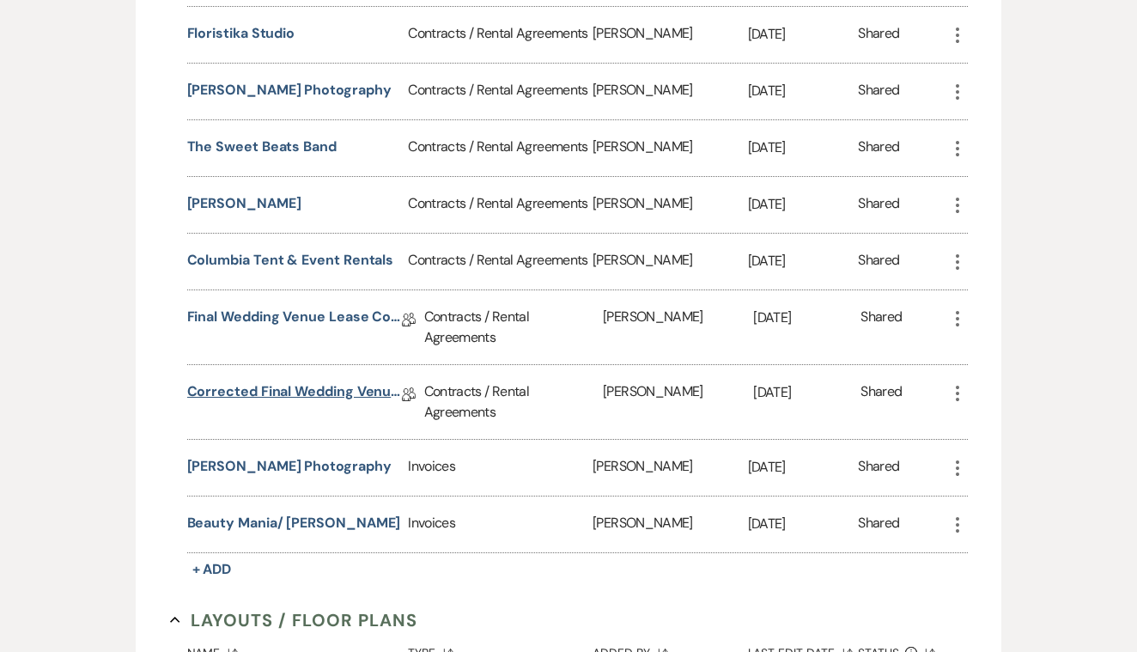
click at [377, 391] on link "Corrected Final Wedding Venue Lease Contract" at bounding box center [294, 394] width 215 height 27
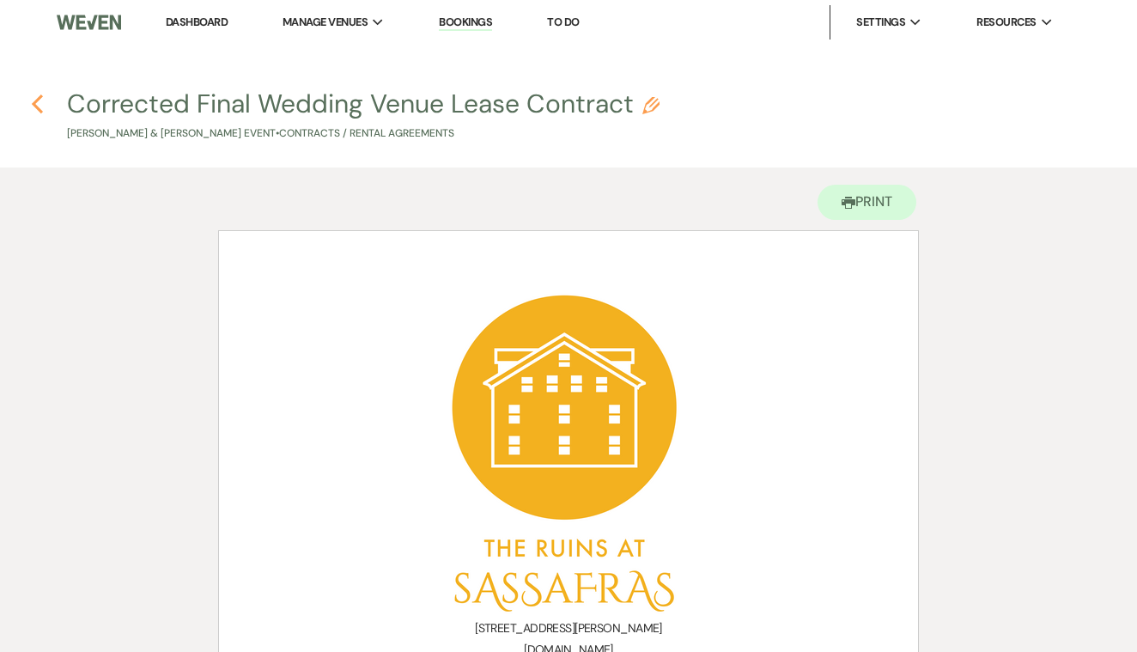
click at [42, 106] on icon "Previous" at bounding box center [37, 104] width 13 height 21
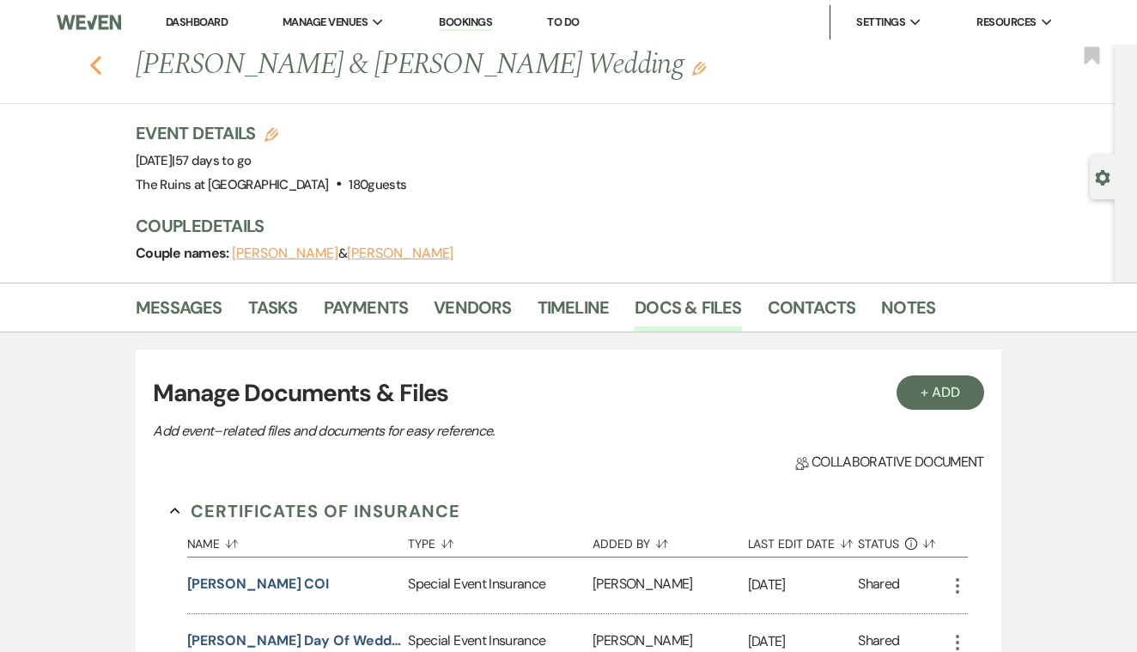
click at [95, 64] on icon "Previous" at bounding box center [95, 65] width 13 height 21
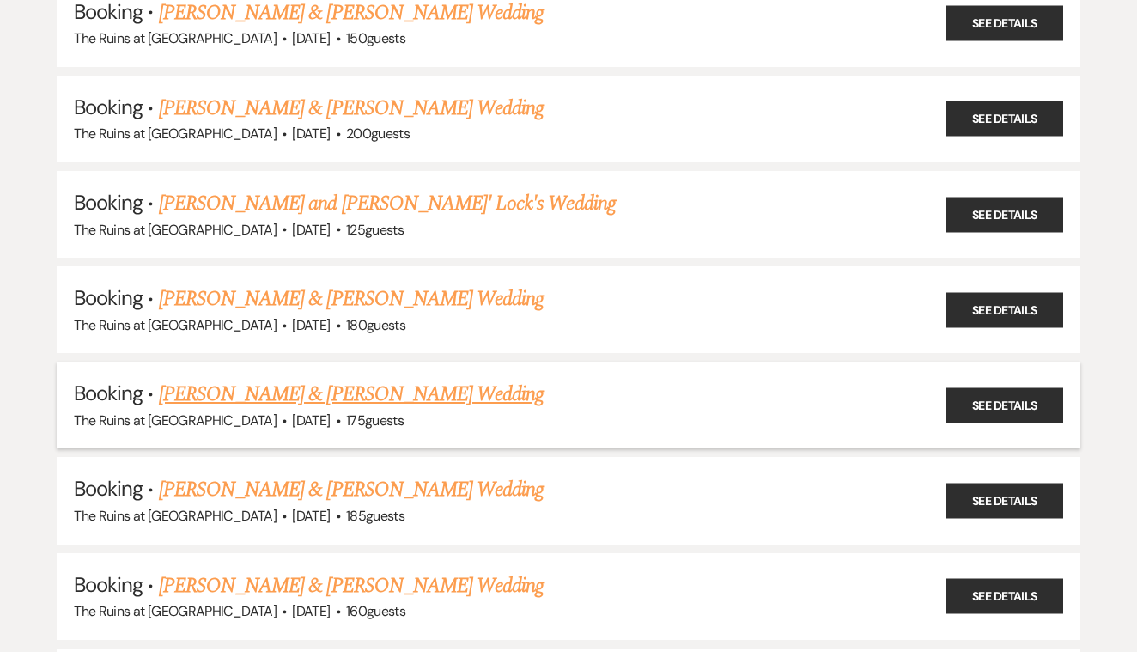
scroll to position [711, 0]
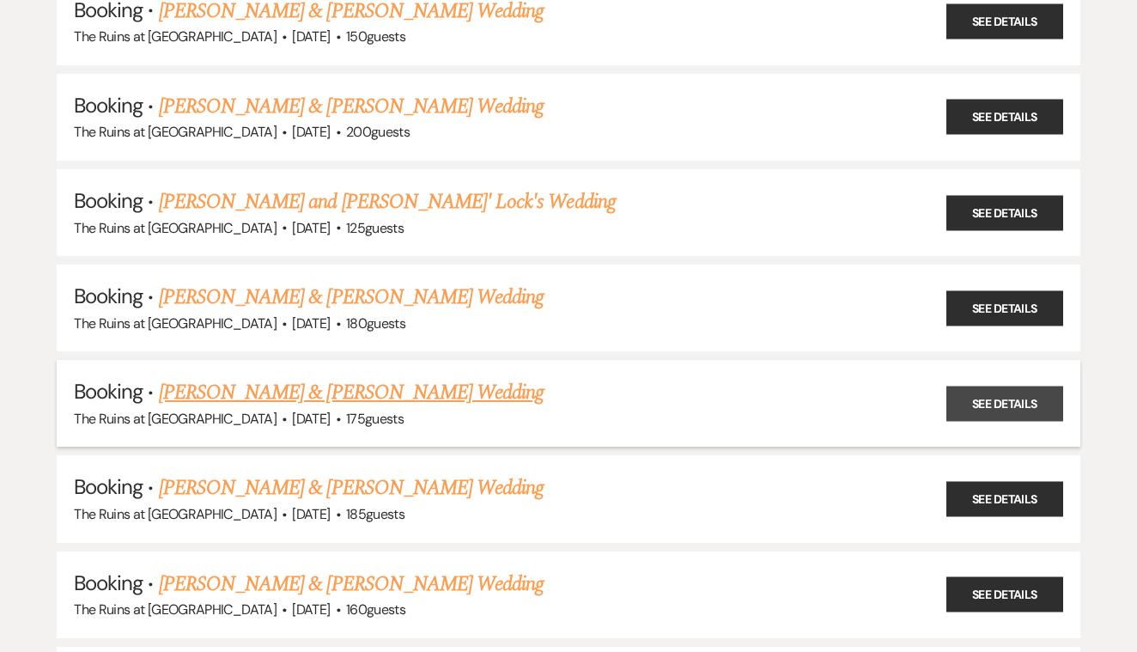
click at [965, 386] on link "See Details" at bounding box center [1005, 403] width 117 height 35
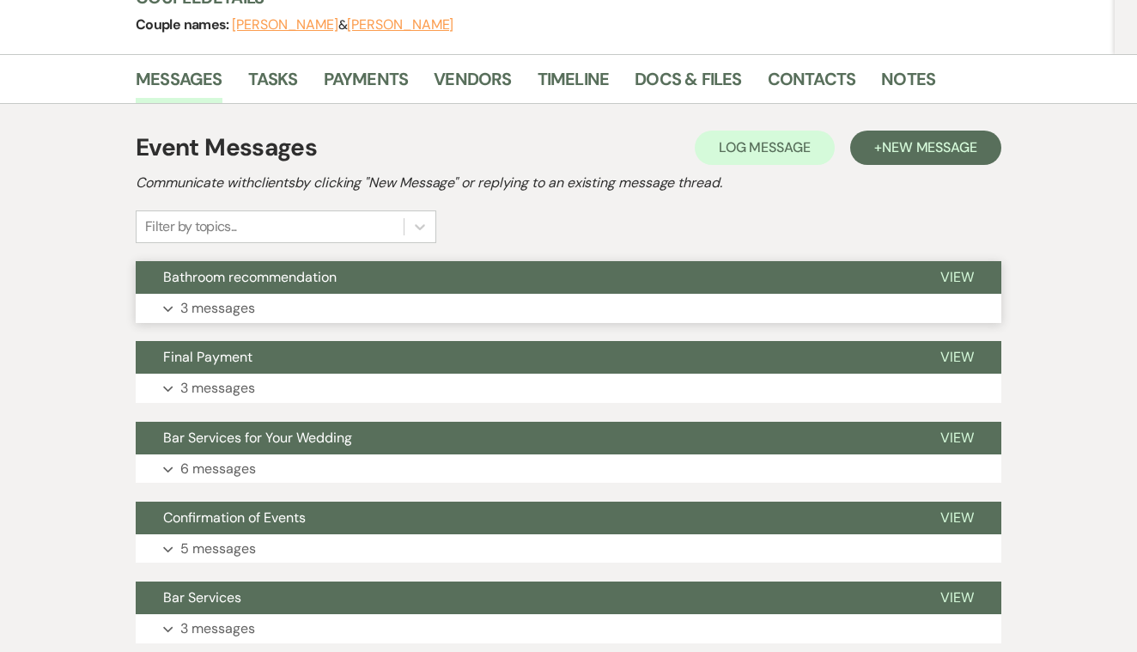
scroll to position [229, 0]
click at [952, 433] on span "View" at bounding box center [958, 438] width 34 height 18
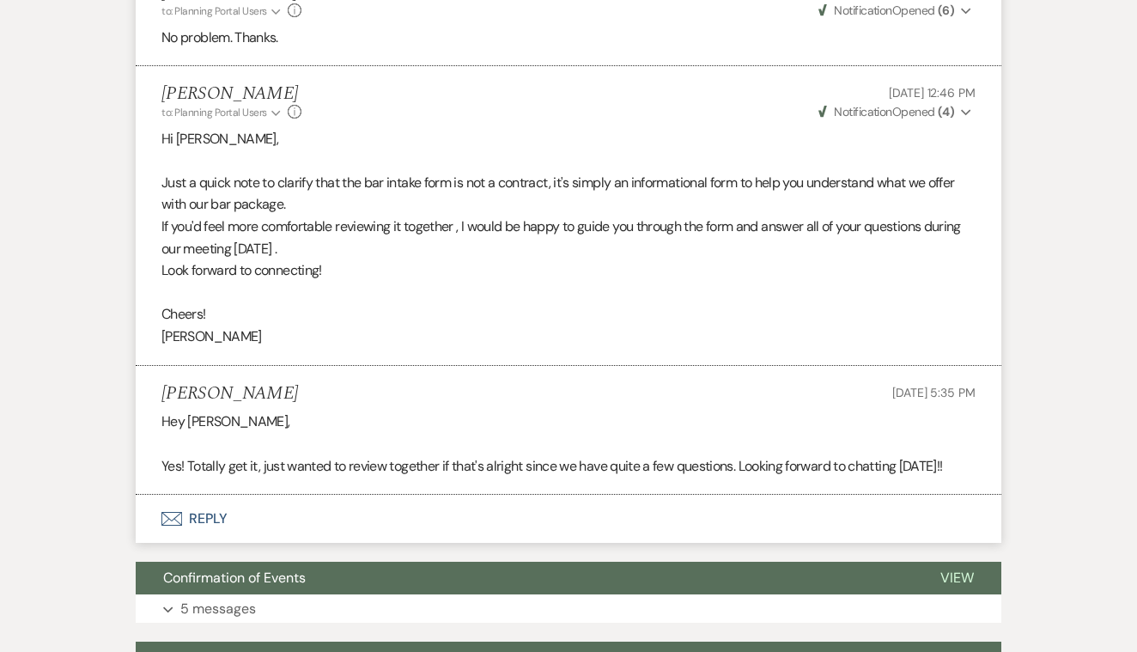
scroll to position [1626, 0]
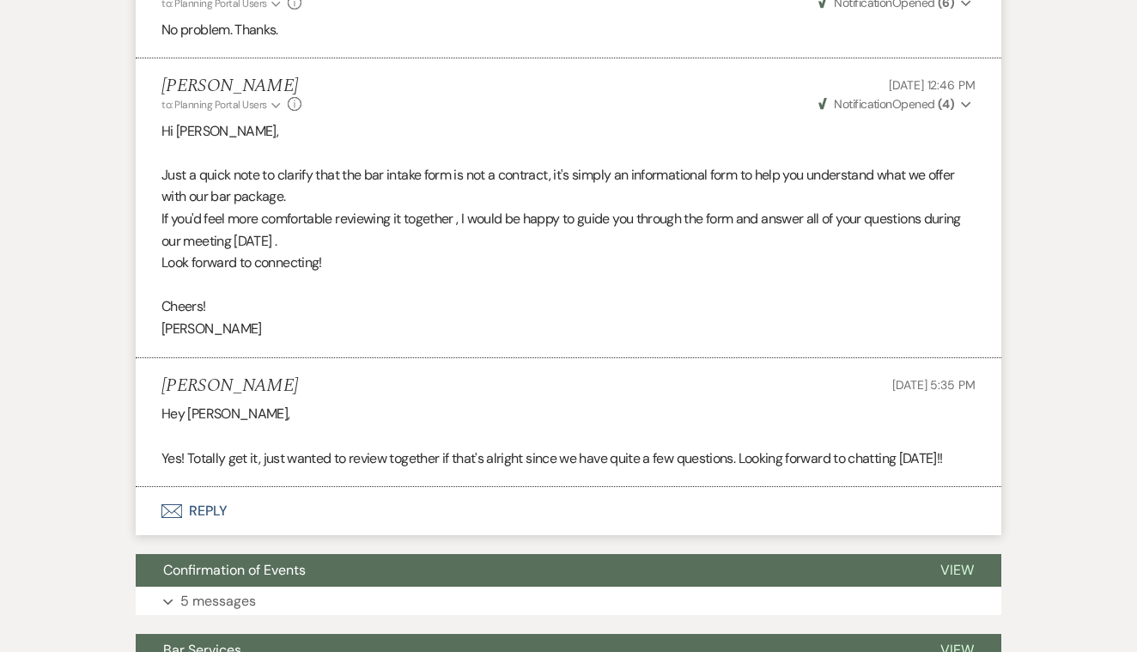
click at [195, 487] on button "Envelope Reply" at bounding box center [569, 511] width 866 height 48
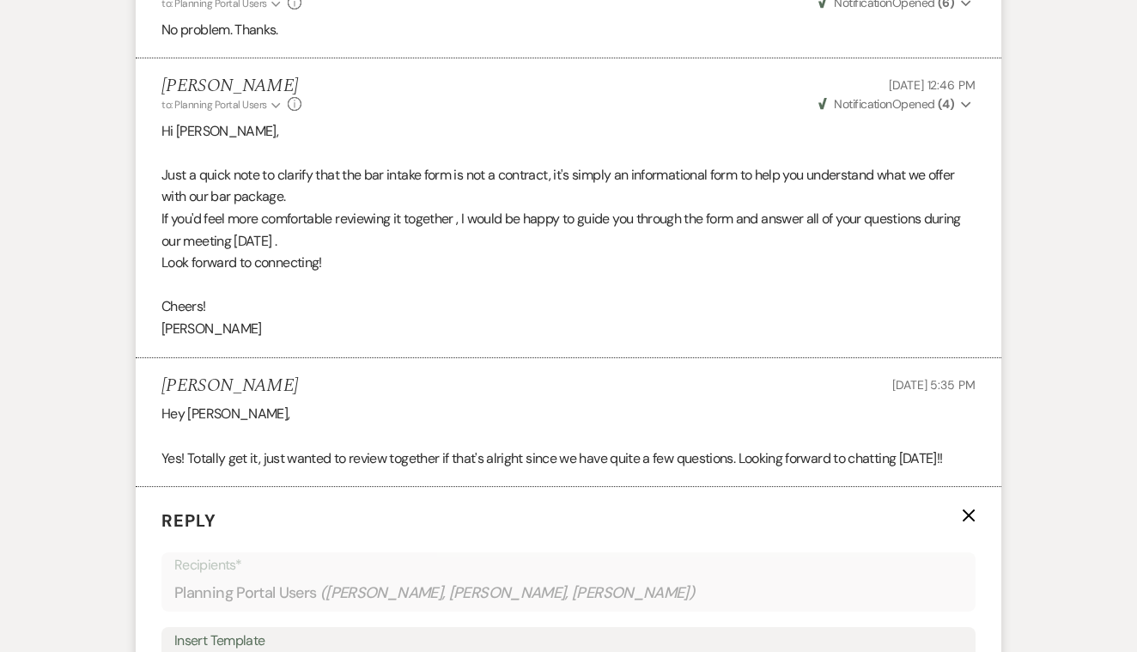
scroll to position [1969, 0]
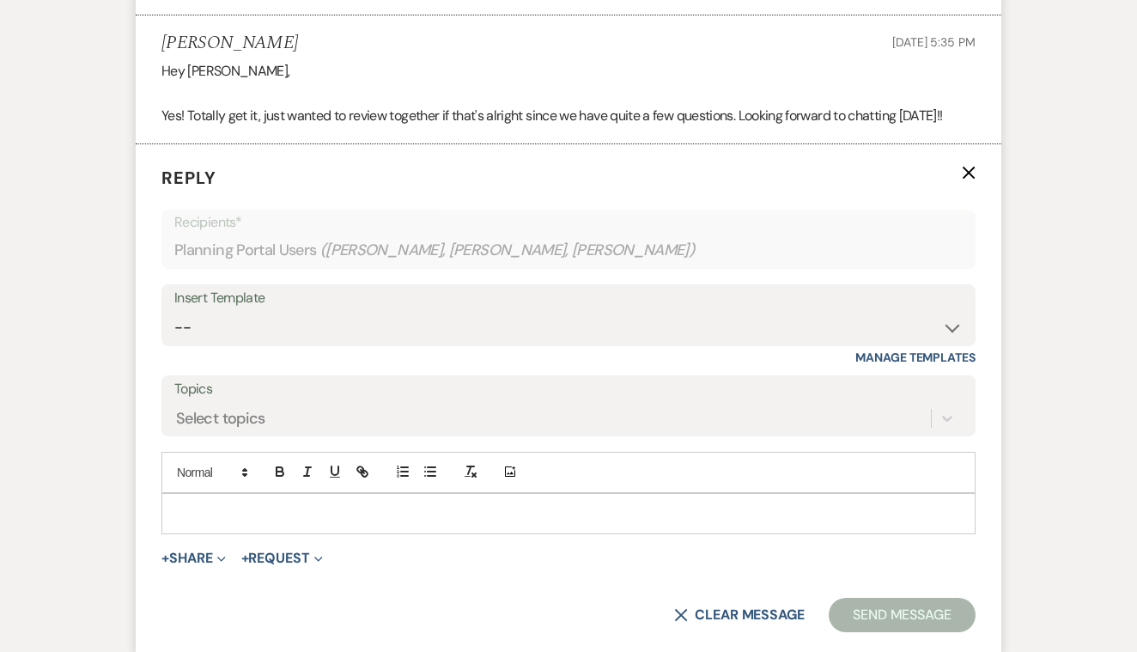
click at [217, 504] on p at bounding box center [568, 513] width 787 height 19
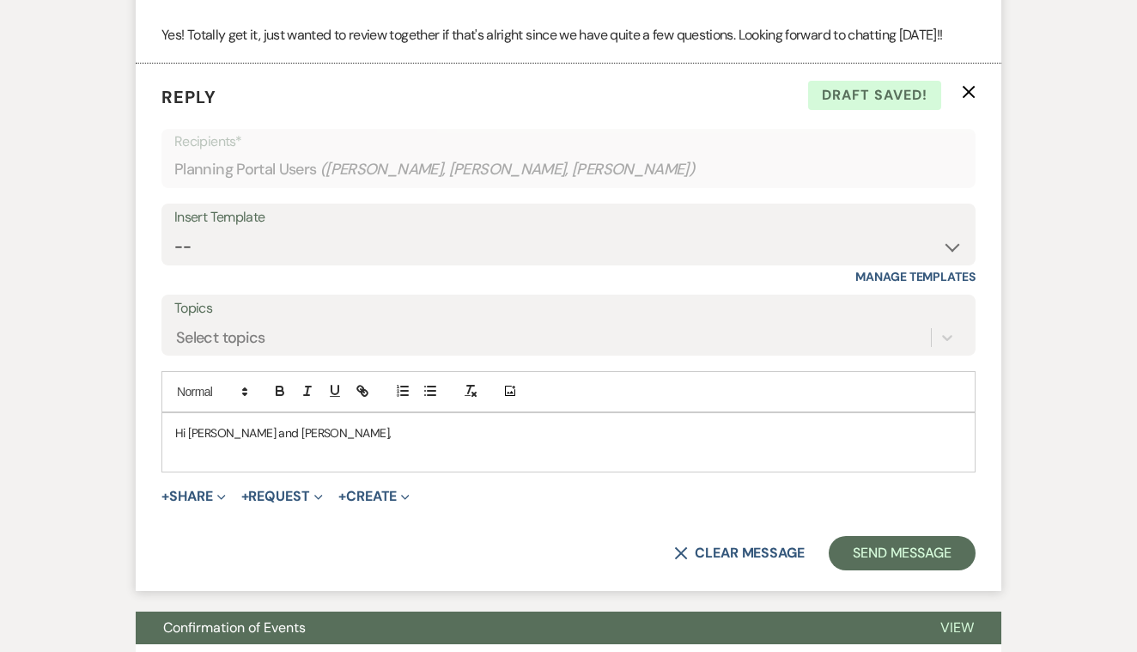
scroll to position [2051, 0]
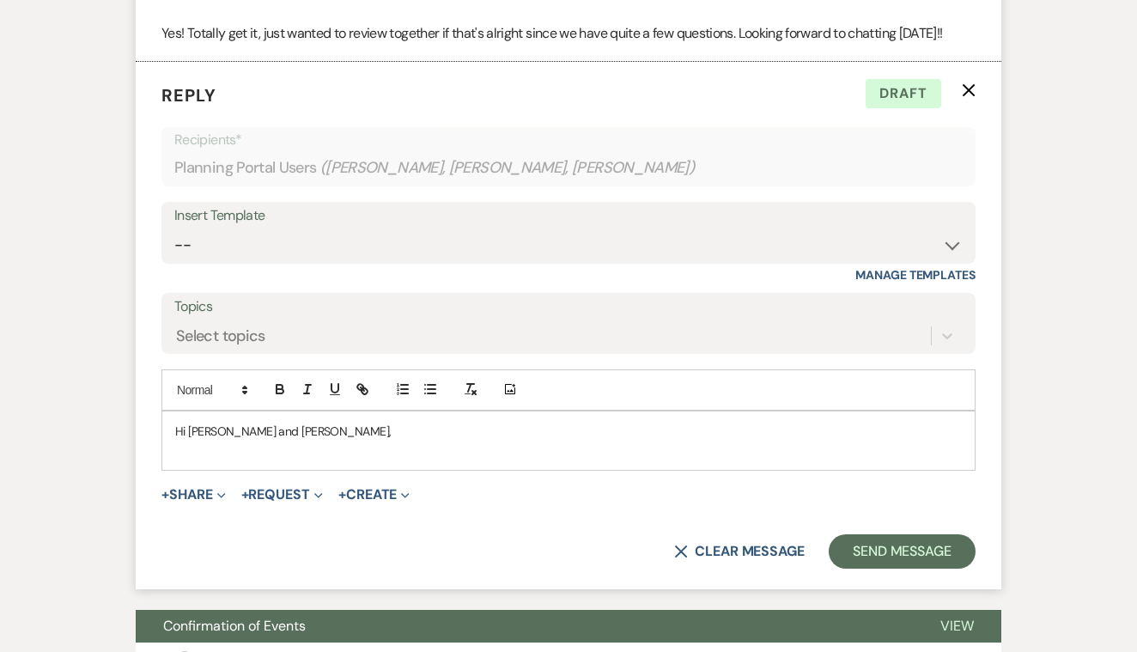
click at [246, 422] on p "Hi [PERSON_NAME] and [PERSON_NAME]," at bounding box center [568, 431] width 787 height 19
click at [264, 422] on p "Hi [PERSON_NAME]," at bounding box center [568, 431] width 787 height 19
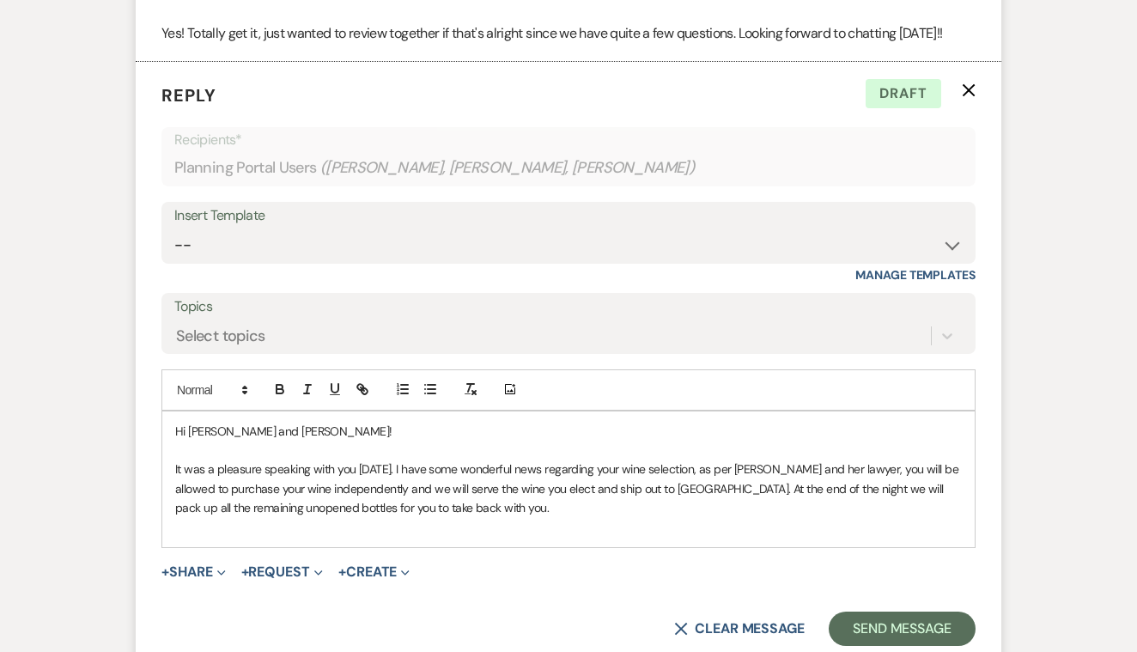
click at [526, 463] on p "It was a pleasure speaking with you [DATE]. I have some wonderful news regardin…" at bounding box center [568, 489] width 787 height 58
click at [491, 481] on p "It was a pleasure speaking with you [DATE]. I have some wonderful news regardin…" at bounding box center [568, 489] width 787 height 58
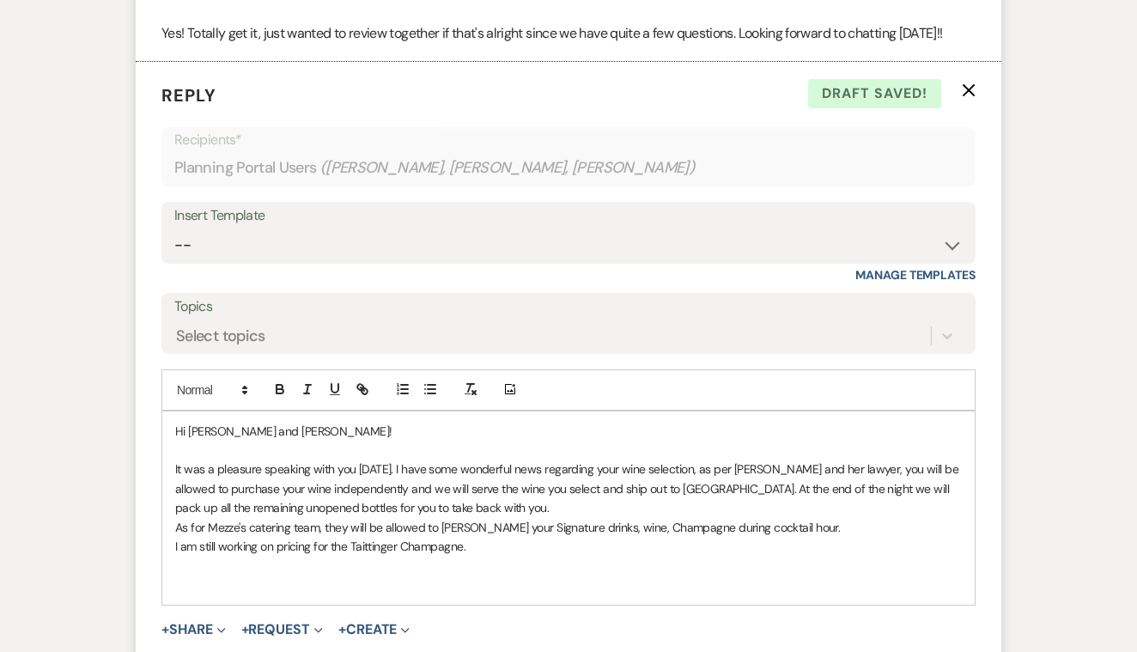
click at [476, 537] on p "I am still working on pricing for the Taittinger Champagne." at bounding box center [568, 546] width 787 height 19
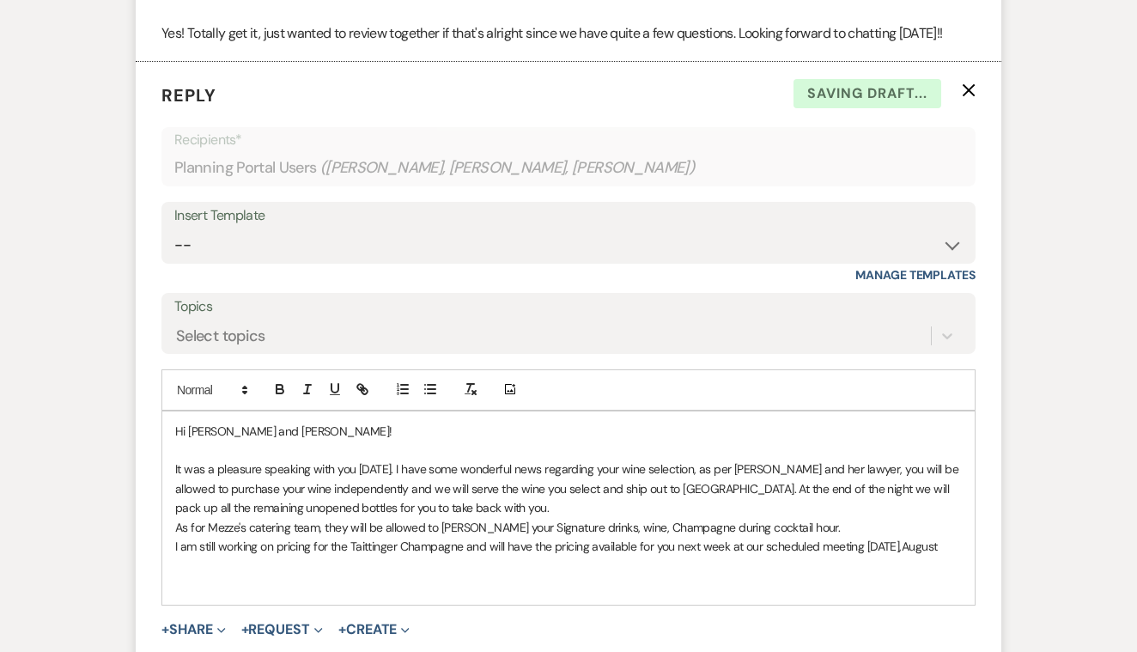
click at [239, 538] on p "I am still working on pricing for the Taittinger Champagne and will have the pr…" at bounding box center [568, 546] width 787 height 19
click at [228, 537] on p "I am still working on pricing for the Taittinger Champagne and will have the pr…" at bounding box center [568, 546] width 787 height 19
click at [357, 460] on p "It was a pleasure speaking with you [DATE]. I have some wonderful news regardin…" at bounding box center [568, 489] width 787 height 58
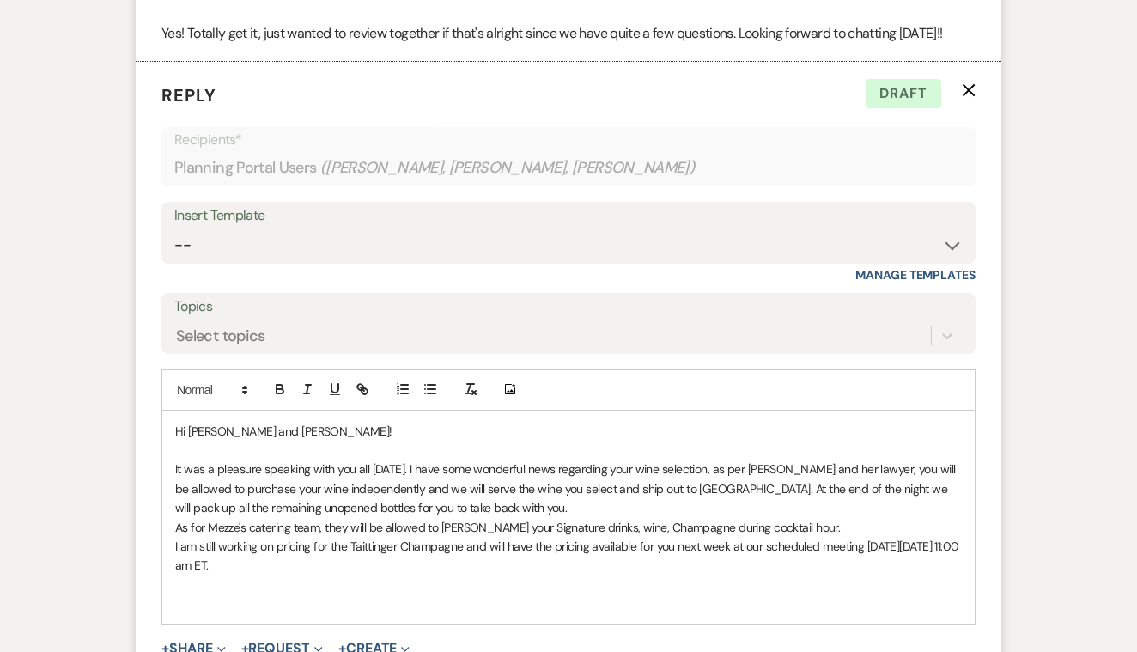
click at [390, 461] on p "It was a pleasure speaking with you all [DATE]. I have some wonderful news rega…" at bounding box center [568, 489] width 787 height 58
click at [667, 460] on p "It was a pleasure speaking with you all [DATE]. I have some wonderful news rega…" at bounding box center [568, 489] width 787 height 58
click at [403, 462] on p "It was a pleasure speaking with you all [DATE]. I have some wonderful news rega…" at bounding box center [568, 489] width 787 height 58
click at [485, 460] on p "It was a pleasure speaking with you all [DATE]. I have some wonderful news rega…" at bounding box center [568, 489] width 787 height 58
click at [618, 460] on p "It was a pleasure speaking with you all [DATE]. I have some wonderful news rega…" at bounding box center [568, 489] width 787 height 58
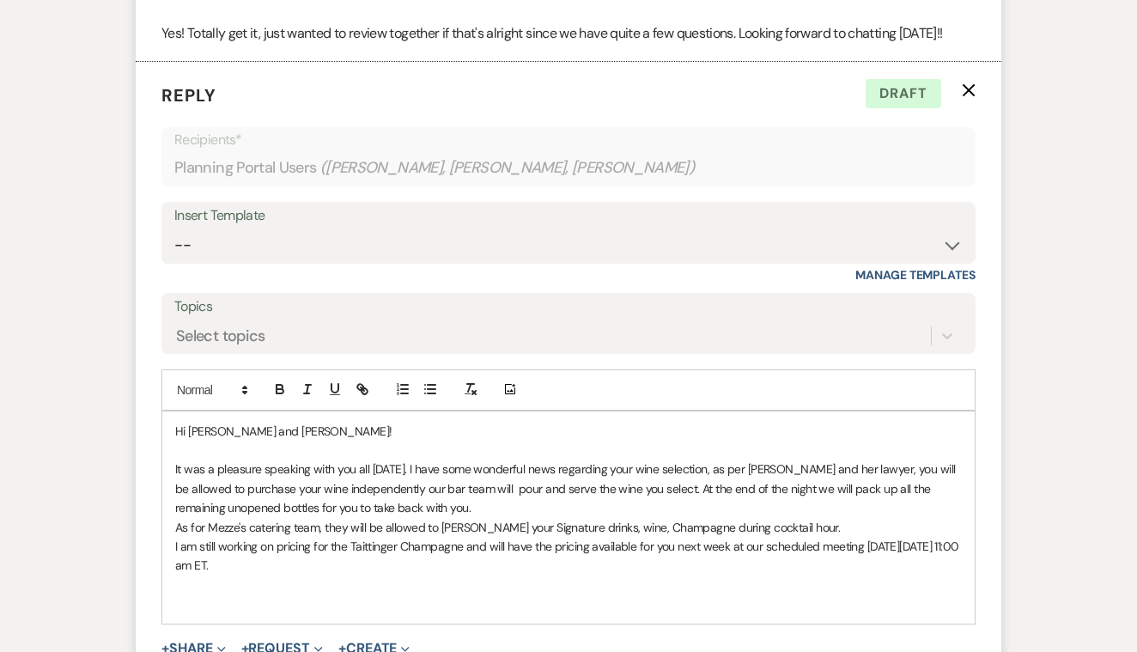
click at [754, 460] on p "It was a pleasure speaking with you all [DATE]. I have some wonderful news rega…" at bounding box center [568, 489] width 787 height 58
click at [230, 518] on p "As for Mezze's catering team, they will be allowed to [PERSON_NAME] your Signat…" at bounding box center [568, 527] width 787 height 19
click at [348, 576] on p at bounding box center [568, 585] width 787 height 19
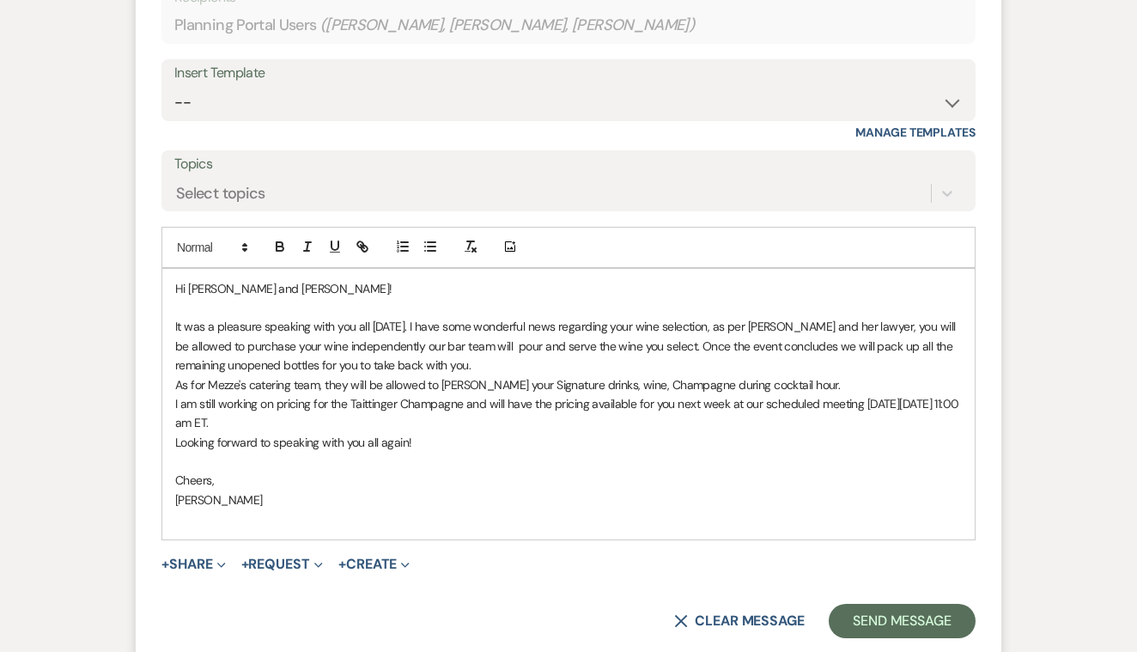
scroll to position [2196, 0]
click at [365, 317] on p "It was a pleasure speaking with you all [DATE]. I have some wonderful news rega…" at bounding box center [568, 344] width 787 height 58
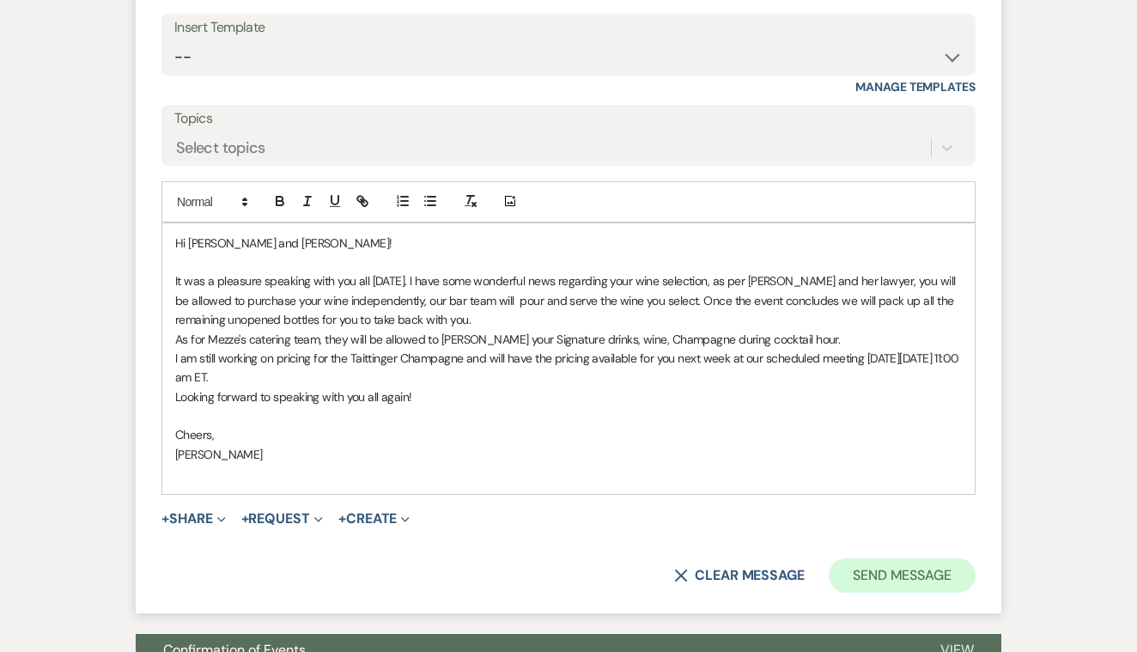
click at [872, 558] on button "Send Message" at bounding box center [902, 575] width 147 height 34
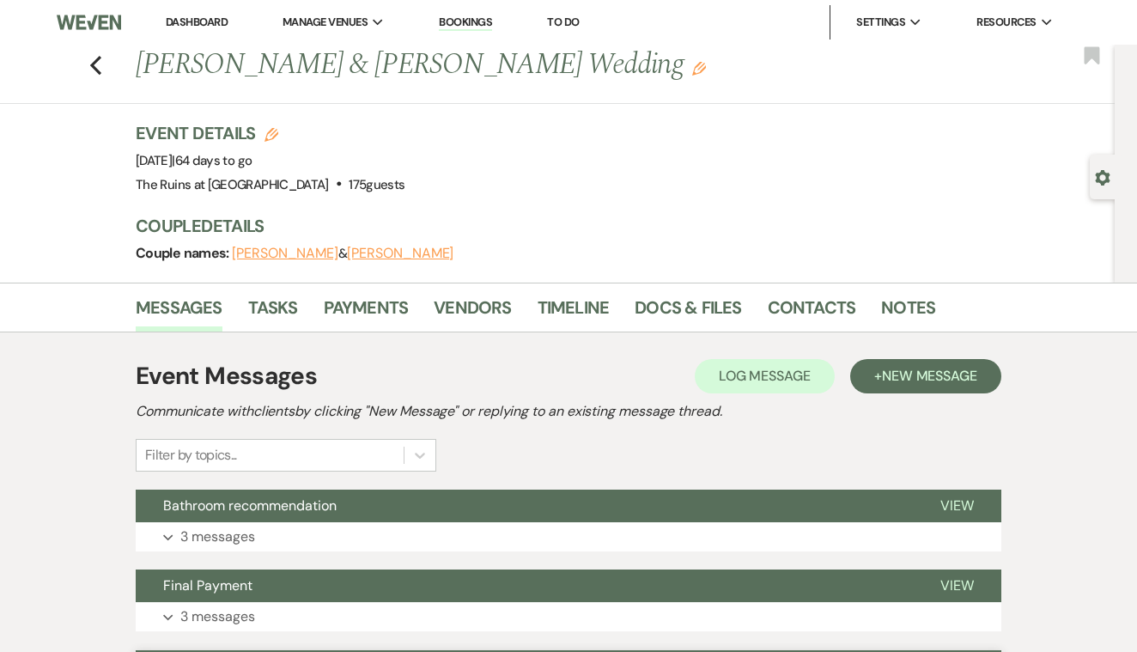
scroll to position [0, 0]
click at [95, 65] on icon "Previous" at bounding box center [95, 65] width 13 height 21
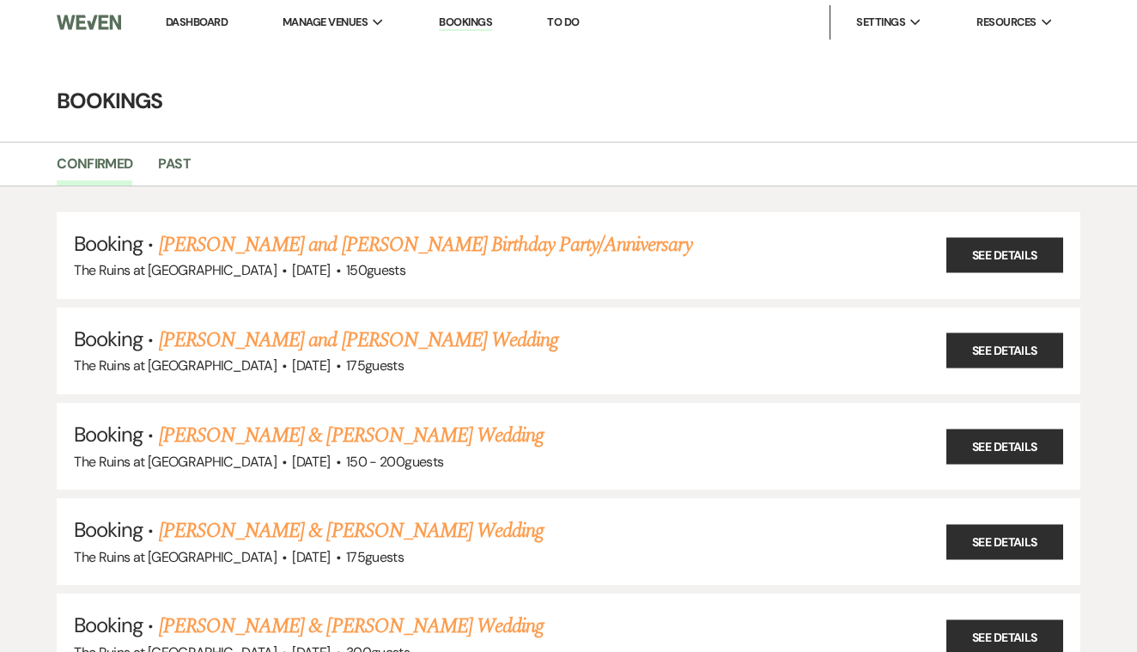
scroll to position [711, 0]
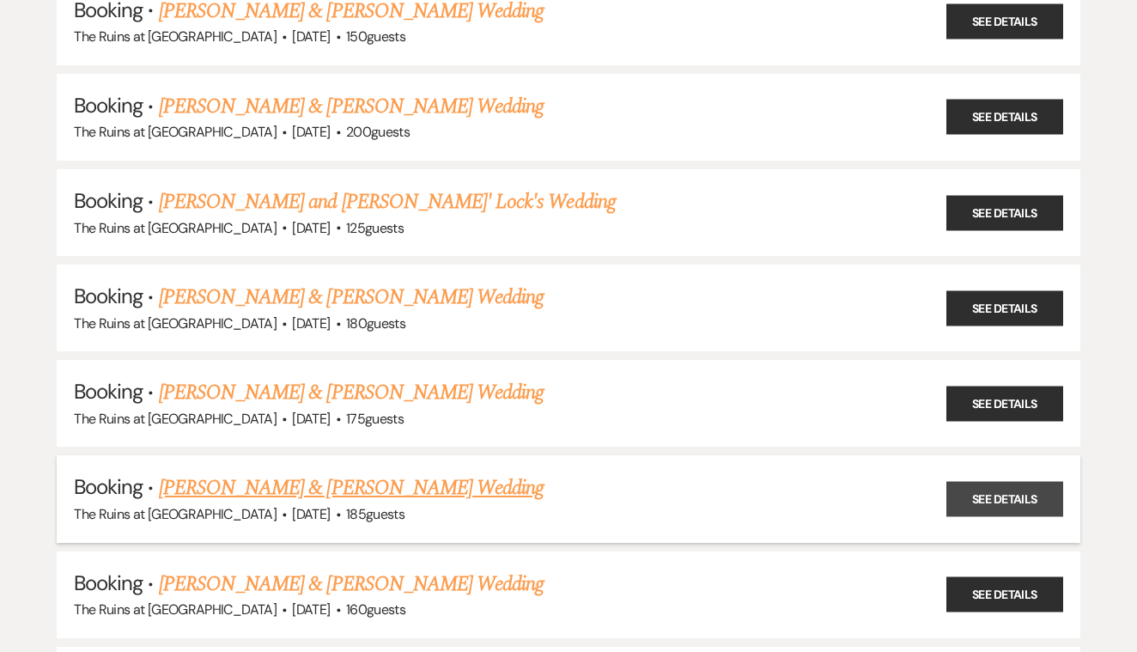
click at [984, 482] on link "See Details" at bounding box center [1005, 499] width 117 height 35
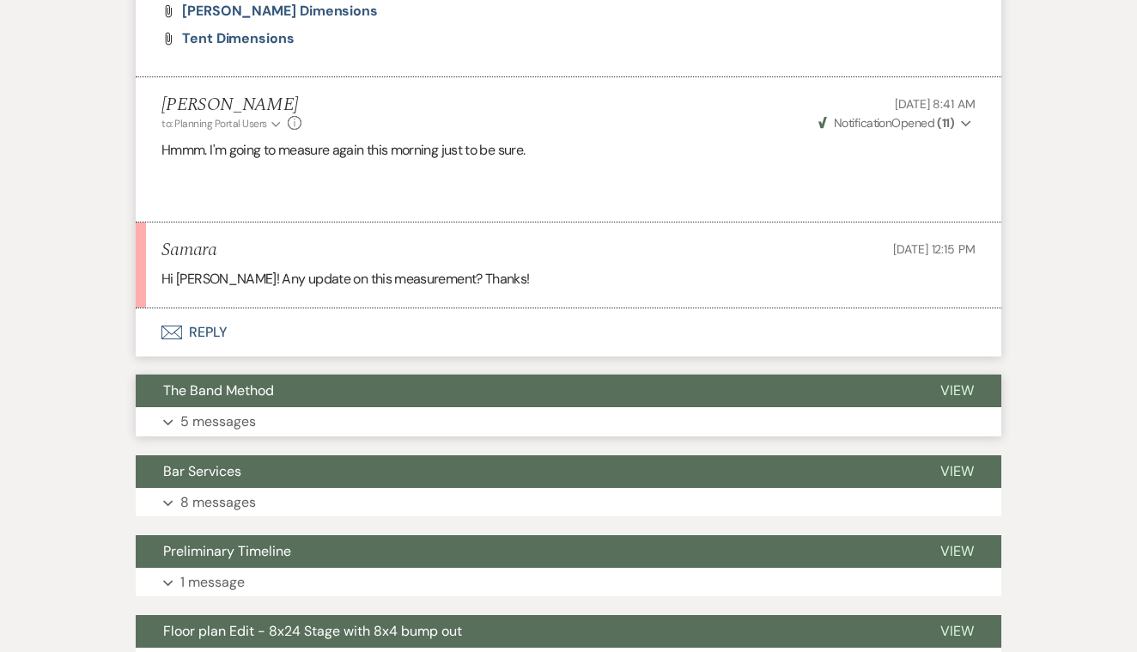
scroll to position [1831, 0]
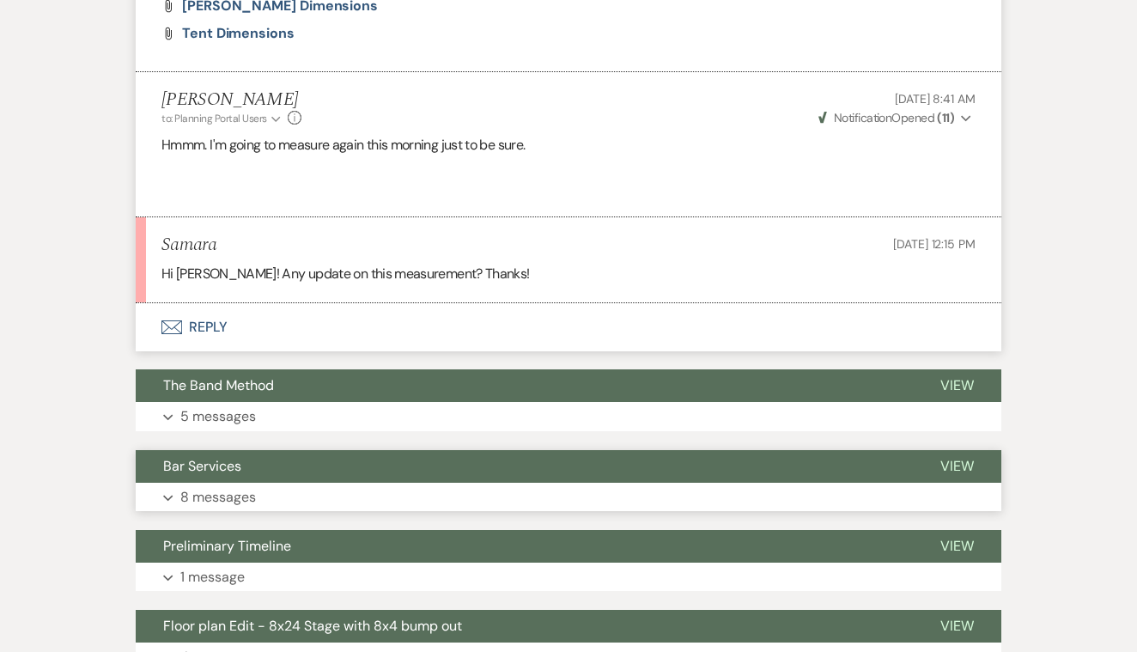
click at [960, 457] on span "View" at bounding box center [958, 466] width 34 height 18
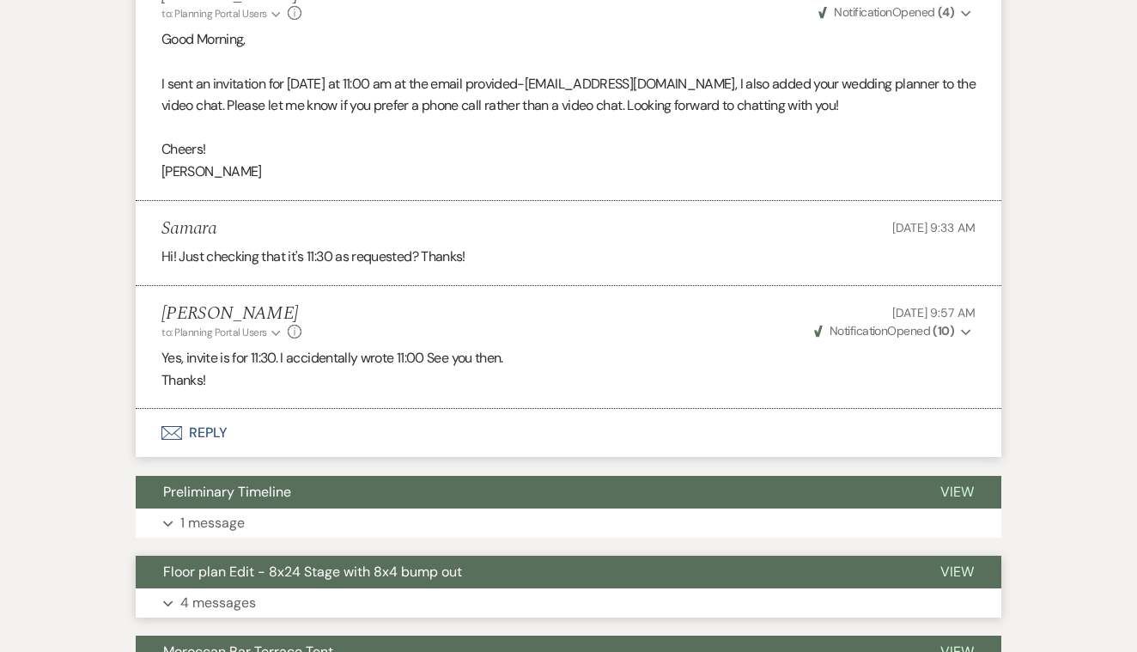
scroll to position [3370, 0]
click at [214, 409] on button "Envelope Reply" at bounding box center [569, 433] width 866 height 48
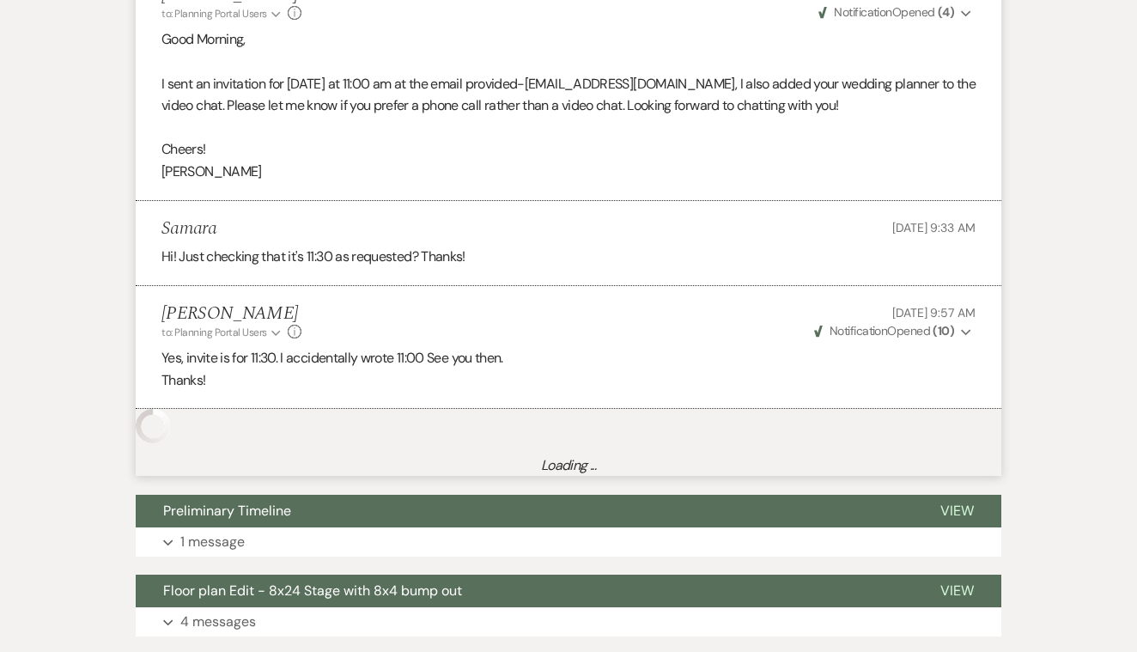
scroll to position [3660, 0]
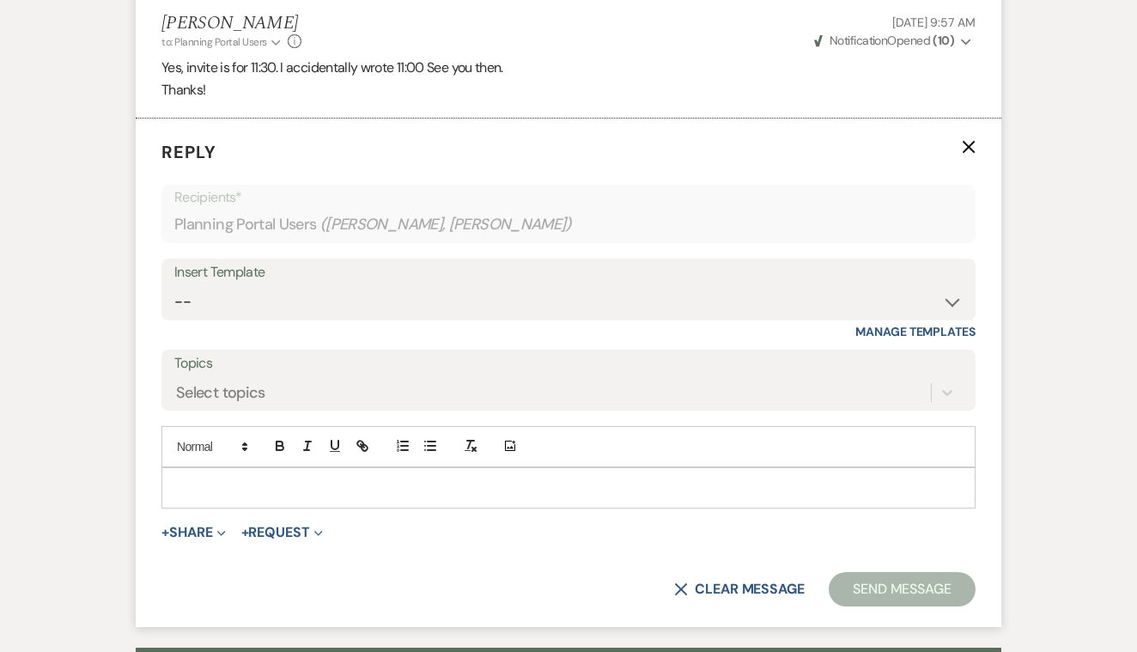
click at [227, 478] on p at bounding box center [568, 487] width 787 height 19
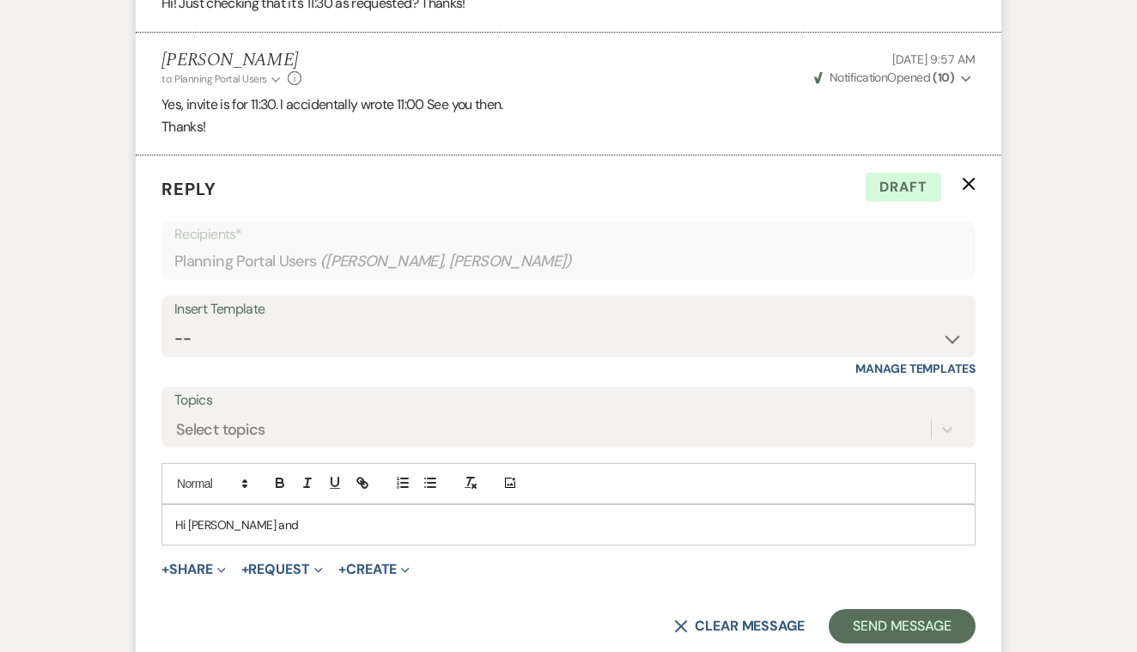
scroll to position [3633, 0]
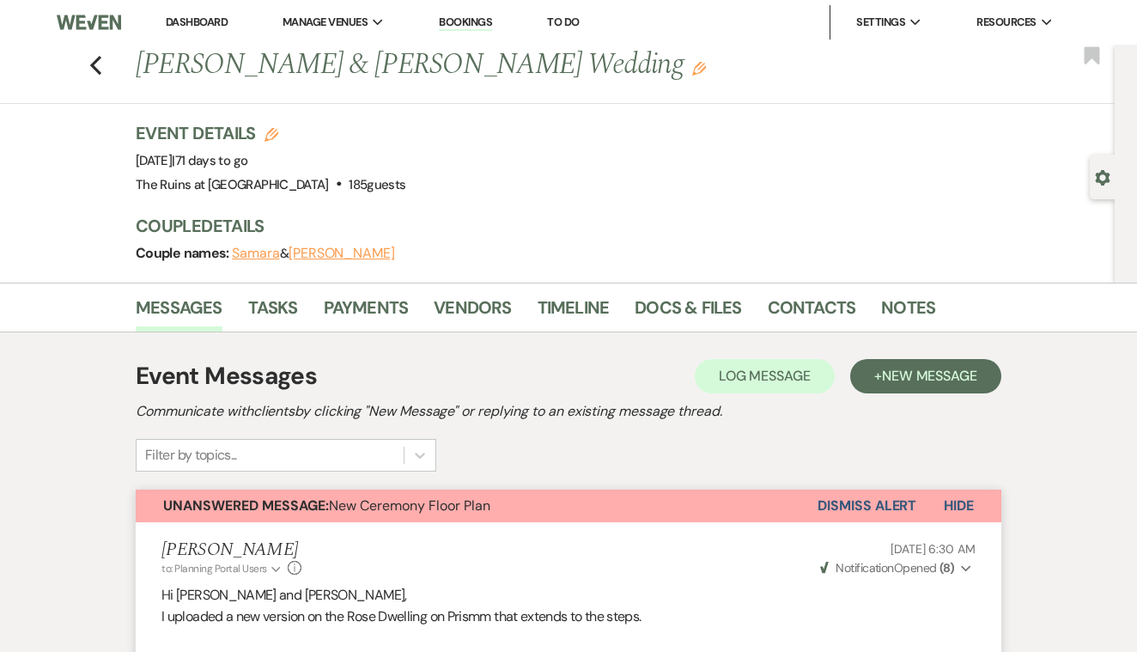
scroll to position [0, 0]
click at [796, 313] on link "Contacts" at bounding box center [812, 313] width 88 height 38
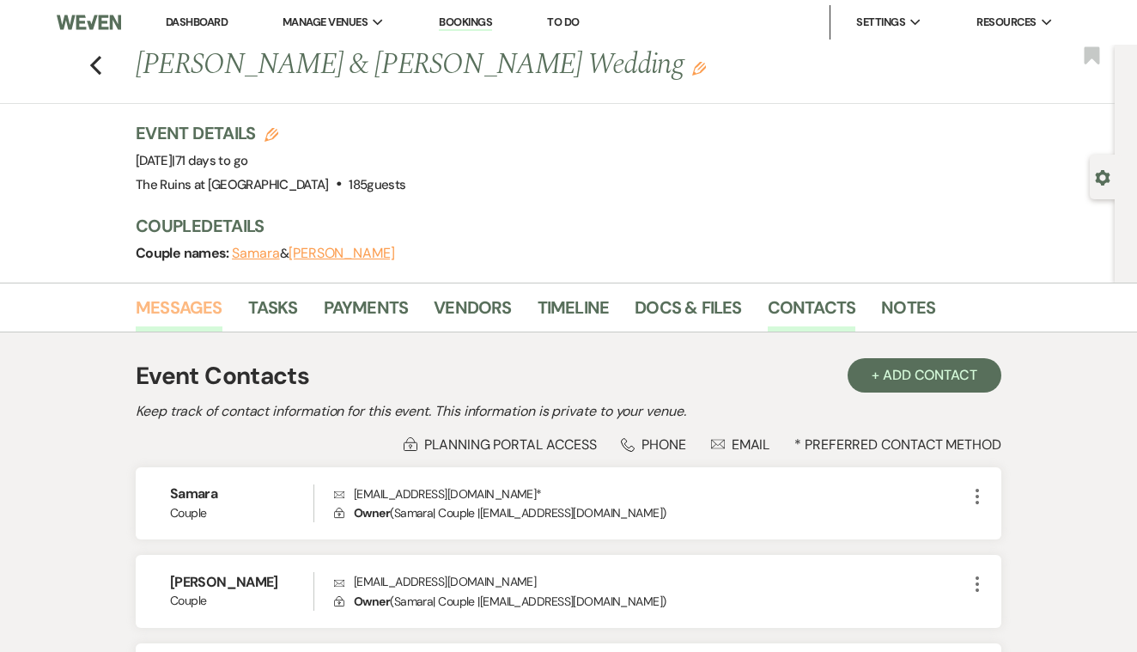
click at [192, 302] on link "Messages" at bounding box center [179, 313] width 87 height 38
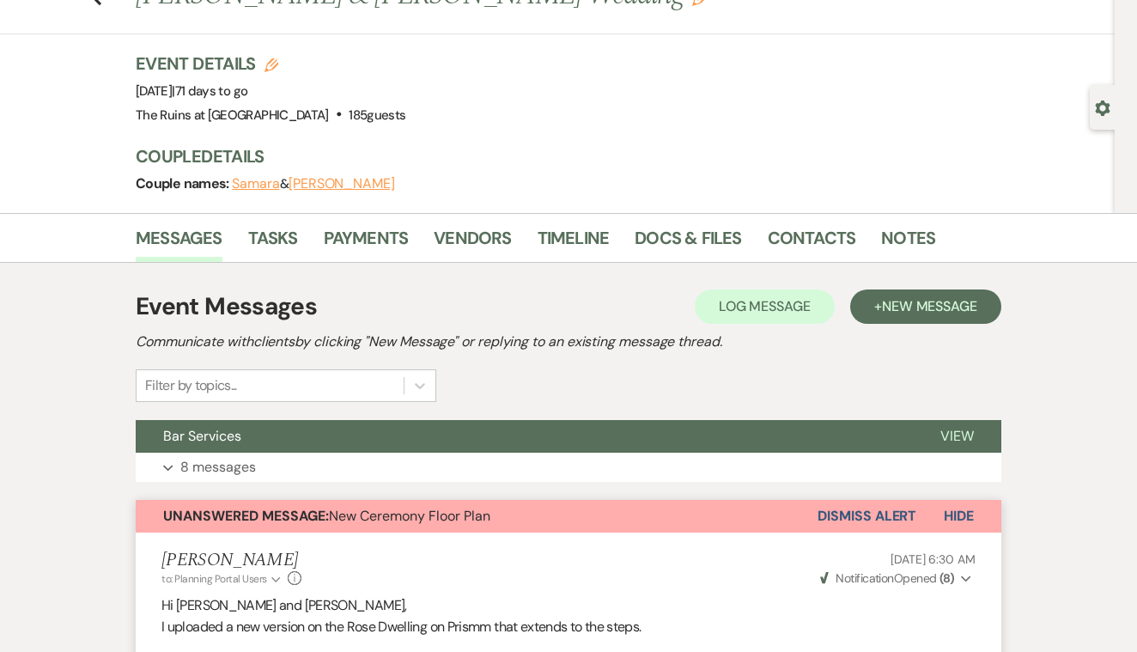
scroll to position [51, 0]
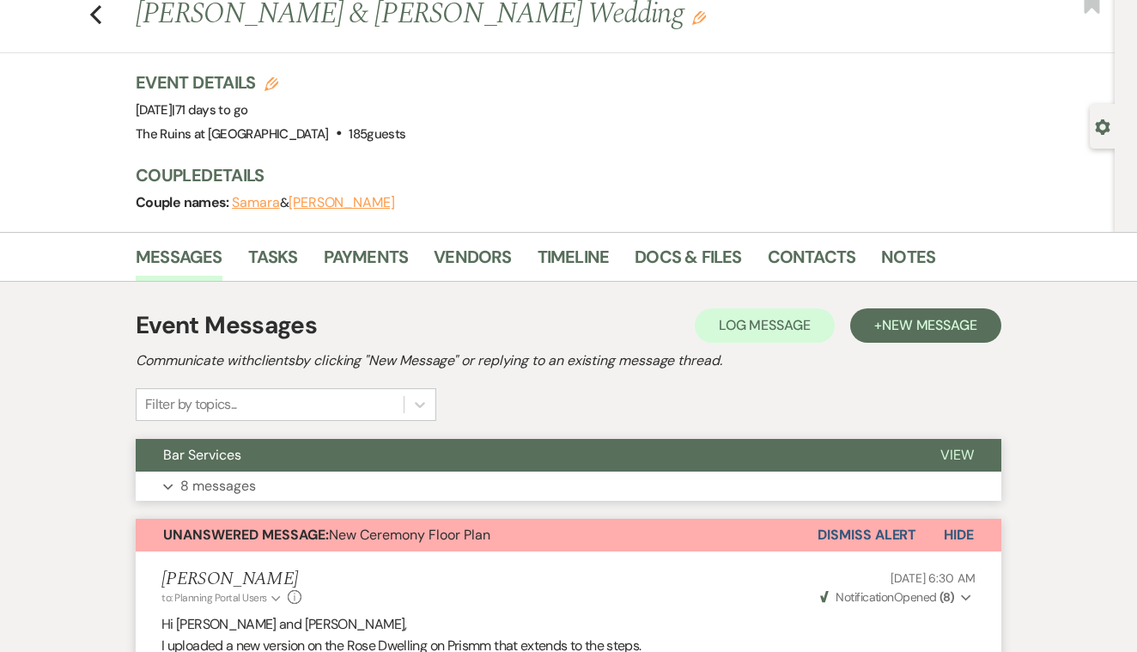
click at [956, 454] on span "View" at bounding box center [958, 455] width 34 height 18
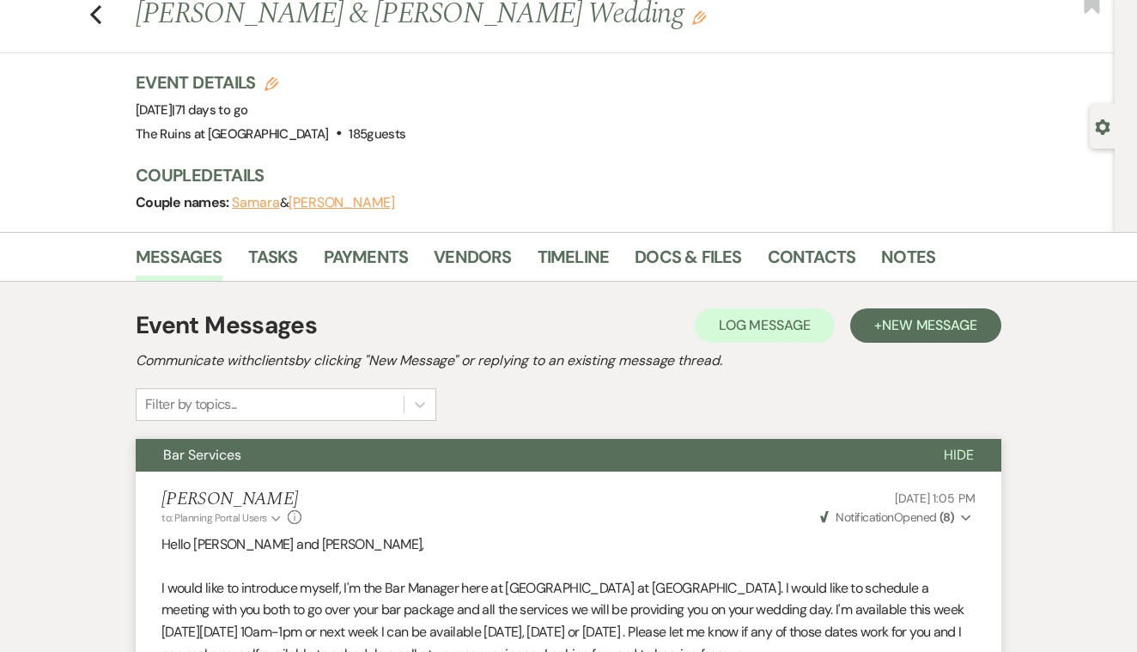
scroll to position [1972, 0]
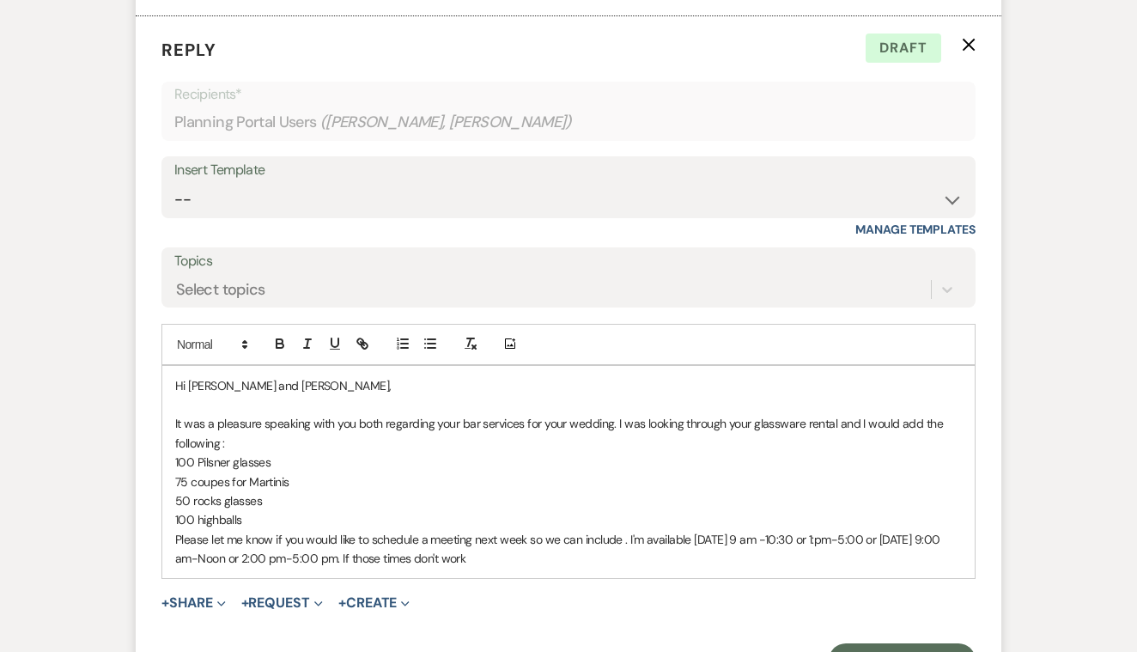
click at [541, 530] on p "Please let me know if you would like to schedule a meeting next week so we can …" at bounding box center [568, 549] width 787 height 39
click at [567, 530] on p "Please let me know if you would like to schedule a meeting next week we can inc…" at bounding box center [568, 549] width 787 height 39
click at [673, 530] on p "Please let me know if you would like to schedule a meeting next week to include…" at bounding box center [568, 549] width 787 height 39
click at [784, 530] on p "Please let me know if you would like to schedule a meeting next week to include…" at bounding box center [568, 549] width 787 height 39
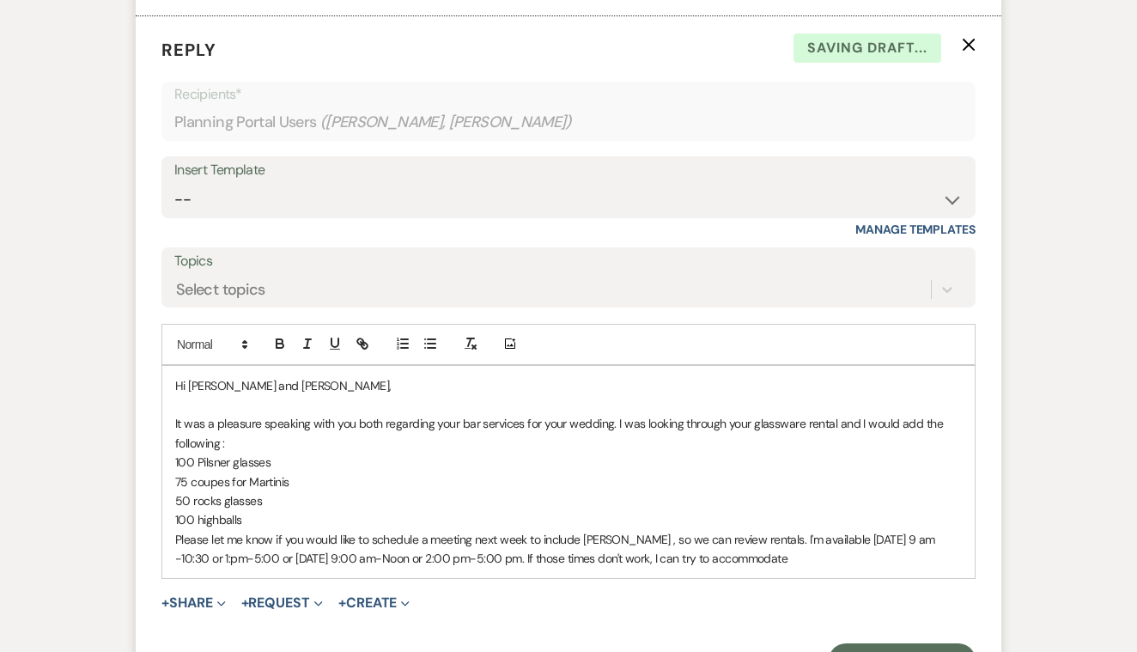
click at [870, 533] on p "Please let me know if you would like to schedule a meeting next week to include…" at bounding box center [568, 549] width 787 height 39
click at [918, 530] on p "Please let me know if you would like to schedule a meeting next week to include…" at bounding box center [568, 549] width 787 height 39
click at [823, 530] on p "Please let me know if you would like to schedule a meeting next week to include…" at bounding box center [568, 549] width 787 height 39
click at [917, 530] on p "Please let me know if you would like to schedule a meeting next week to include…" at bounding box center [568, 549] width 787 height 39
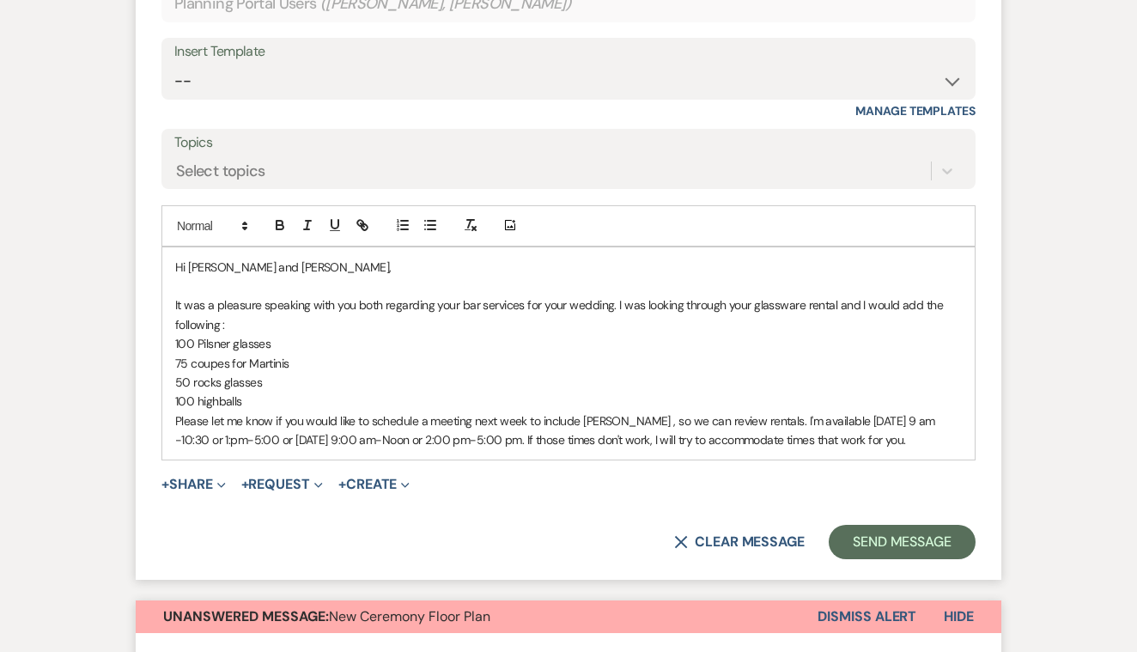
scroll to position [2091, 0]
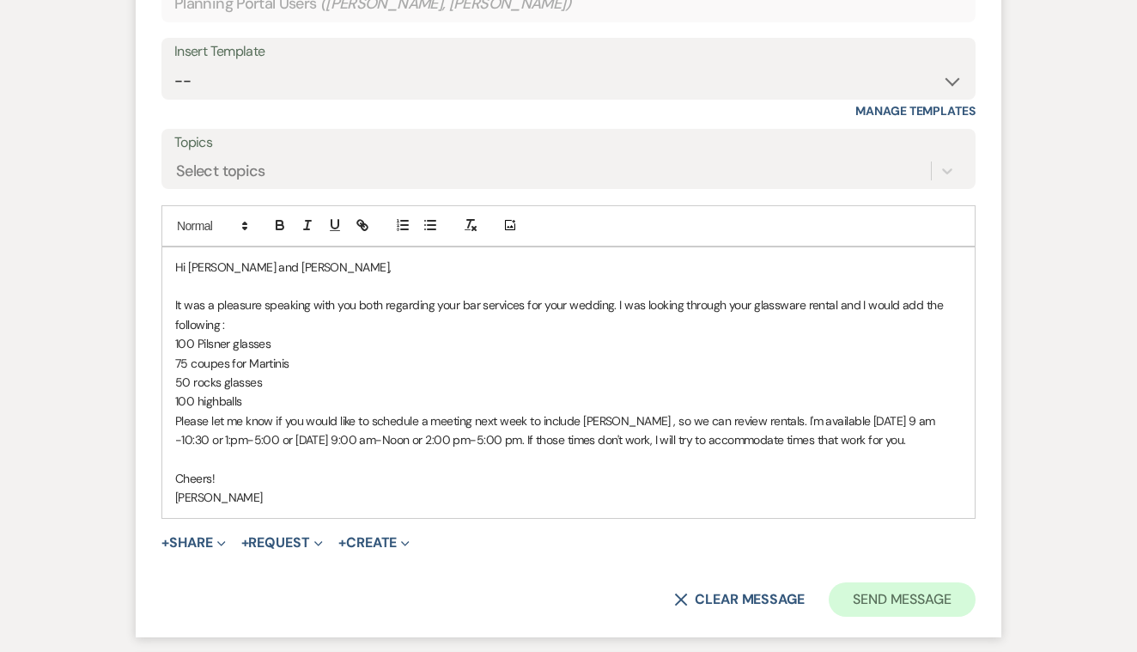
click at [893, 582] on button "Send Message" at bounding box center [902, 599] width 147 height 34
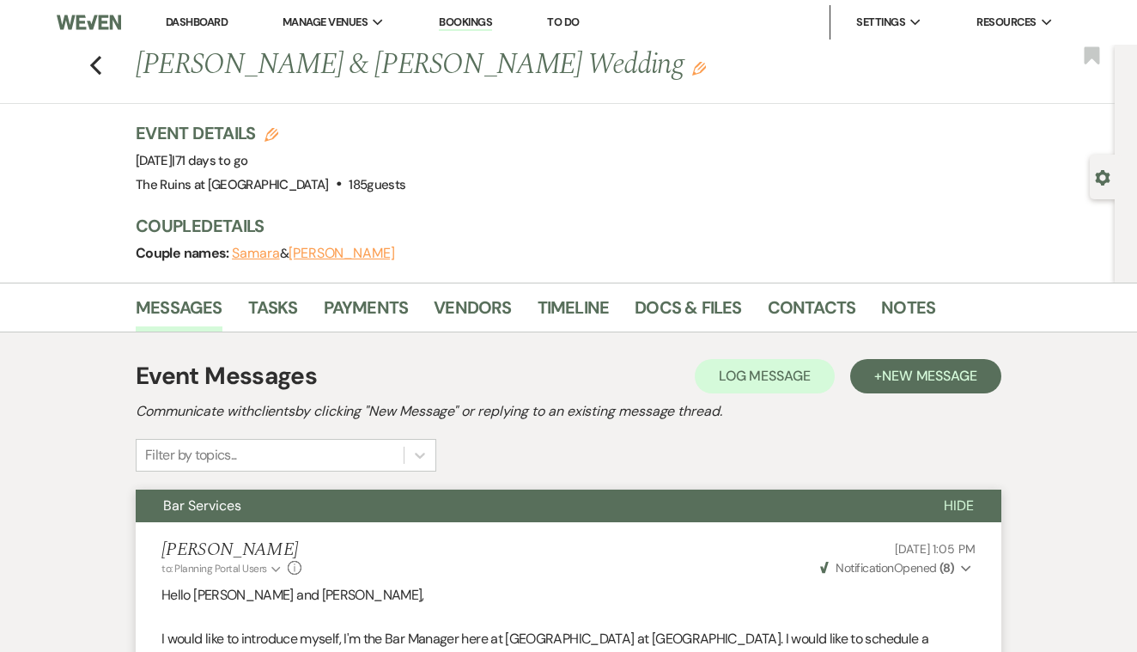
scroll to position [0, 0]
click at [101, 62] on icon "Previous" at bounding box center [95, 65] width 13 height 21
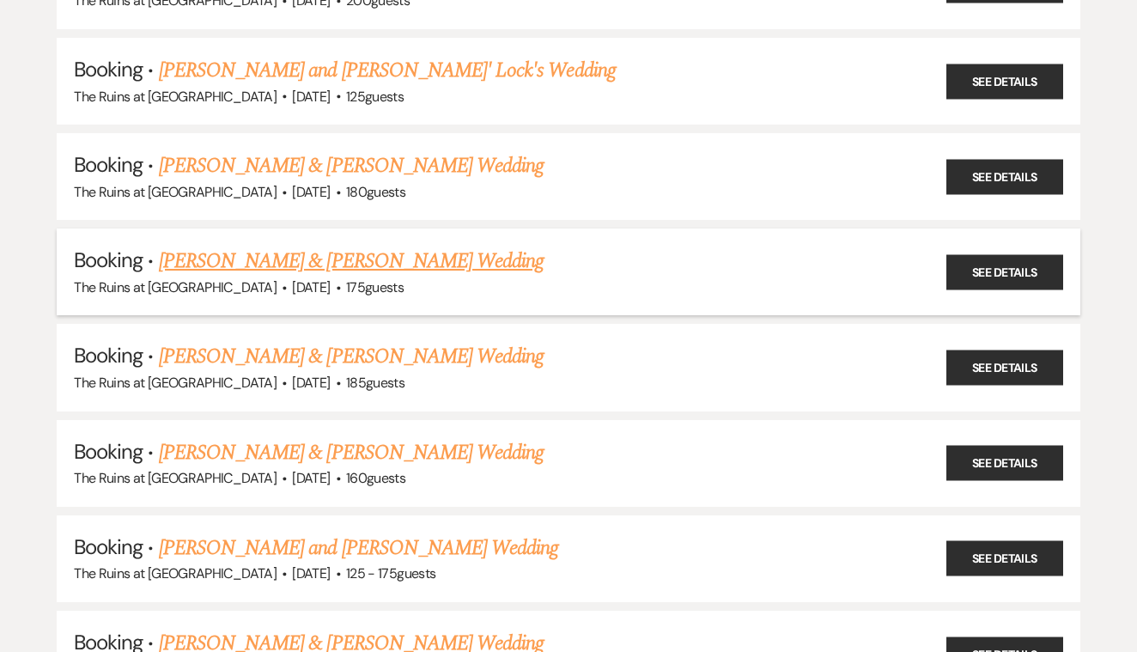
scroll to position [844, 0]
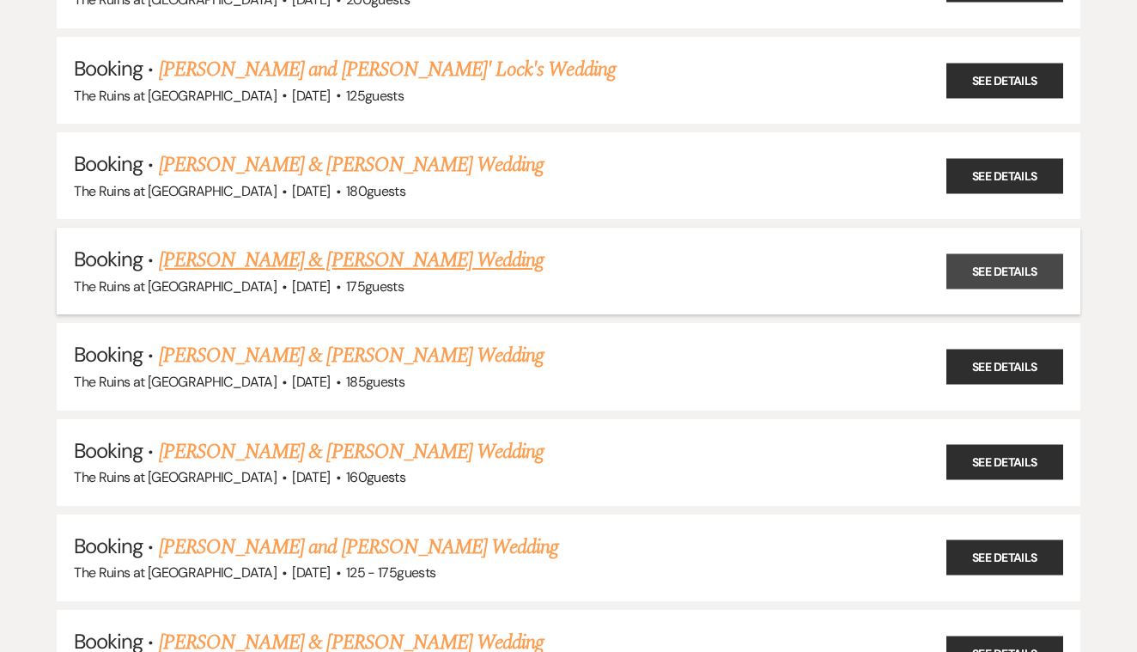
click at [1001, 254] on link "See Details" at bounding box center [1005, 270] width 117 height 35
